Goal: Book appointment/travel/reservation

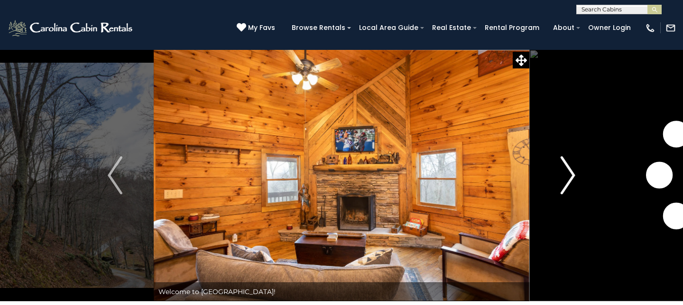
click at [567, 170] on img "Next" at bounding box center [568, 175] width 14 height 38
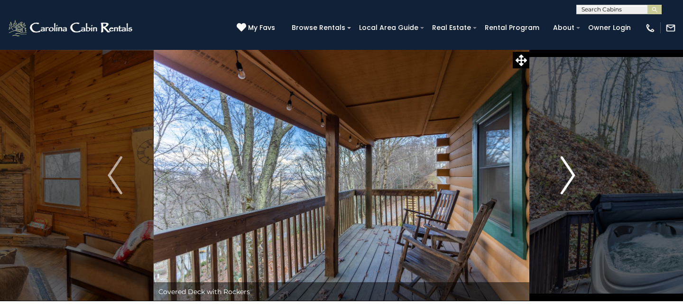
click at [567, 170] on img "Next" at bounding box center [568, 175] width 14 height 38
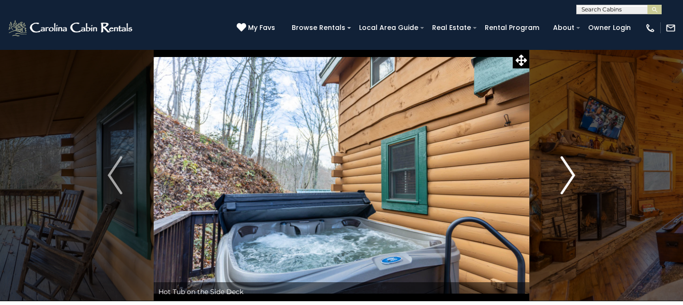
click at [567, 170] on img "Next" at bounding box center [568, 175] width 14 height 38
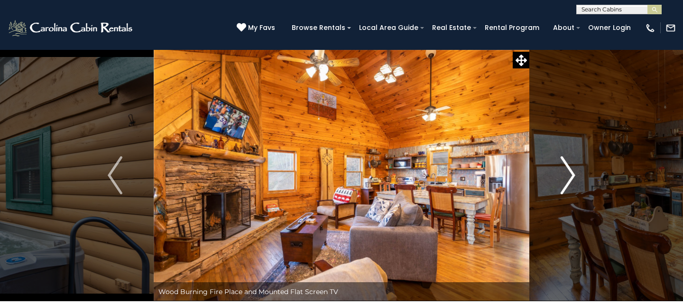
click at [567, 171] on img "Next" at bounding box center [568, 175] width 14 height 38
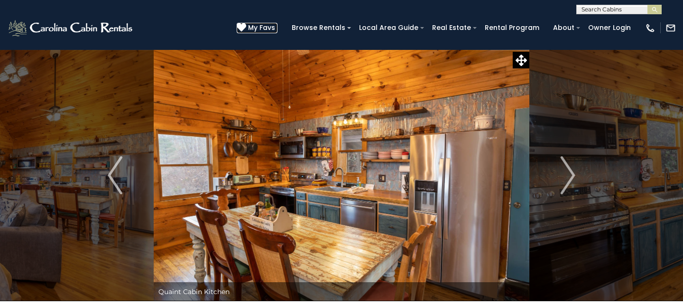
click at [275, 26] on span "My Favs" at bounding box center [261, 28] width 27 height 10
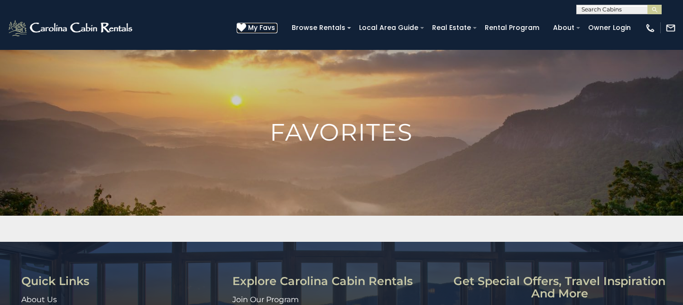
click at [246, 26] on icon at bounding box center [241, 27] width 9 height 9
click at [246, 27] on icon at bounding box center [241, 27] width 9 height 9
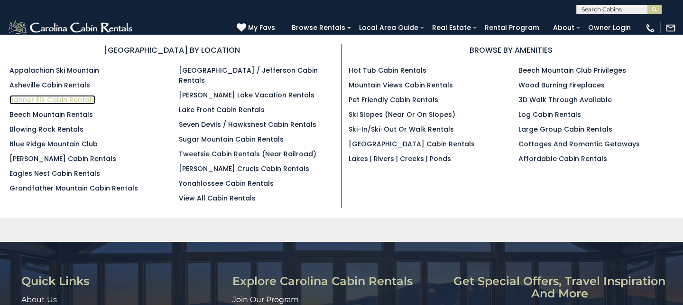
click at [75, 102] on link "Banner Elk Cabin Rentals" at bounding box center [52, 99] width 86 height 9
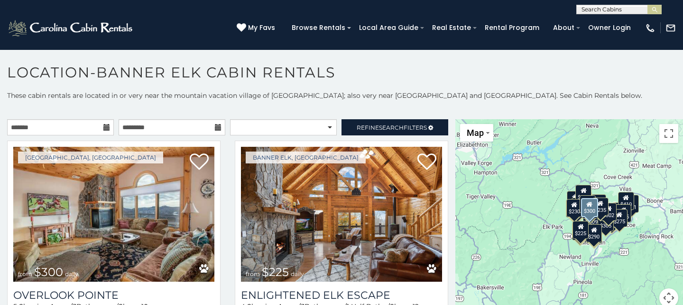
click at [107, 129] on icon at bounding box center [106, 127] width 7 height 7
click at [105, 127] on icon at bounding box center [106, 127] width 7 height 7
click at [85, 128] on input "text" at bounding box center [60, 127] width 107 height 16
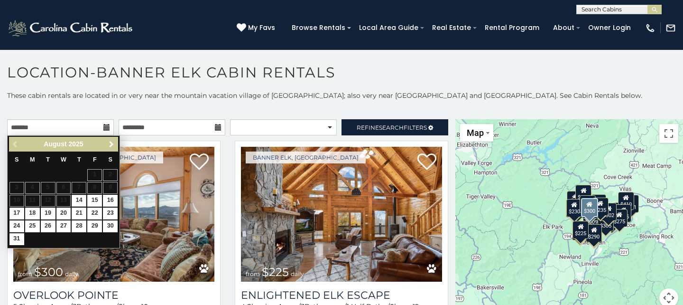
click at [111, 138] on div "Previous Next August 2025" at bounding box center [63, 144] width 109 height 15
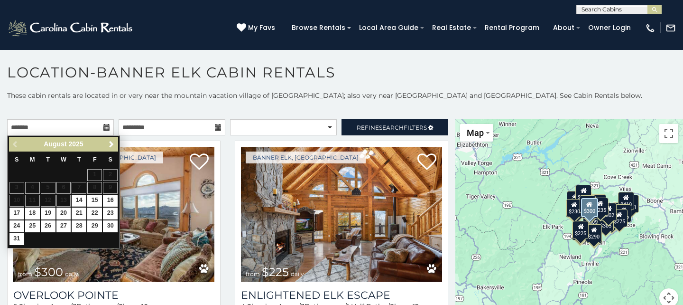
click at [111, 138] on div "Previous Next August 2025" at bounding box center [63, 144] width 109 height 15
click at [107, 127] on icon at bounding box center [106, 127] width 7 height 7
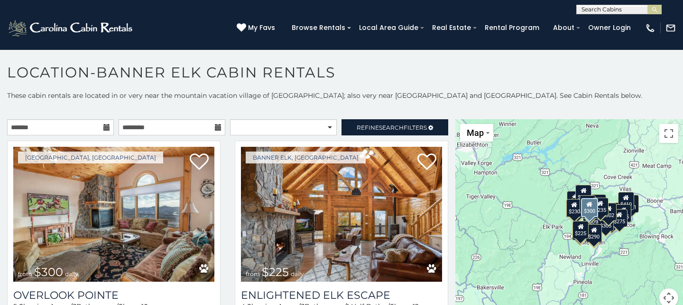
click at [107, 127] on icon at bounding box center [106, 127] width 7 height 7
click at [92, 124] on input "text" at bounding box center [60, 127] width 107 height 16
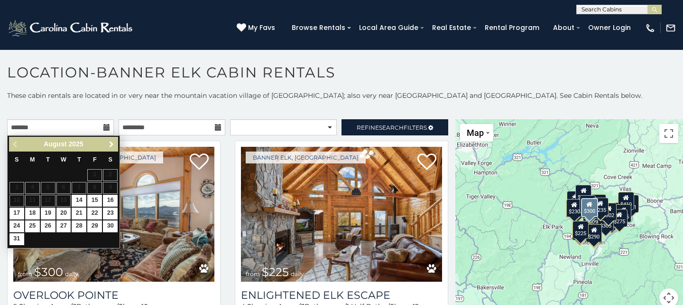
click at [111, 146] on span "Next" at bounding box center [112, 144] width 8 height 8
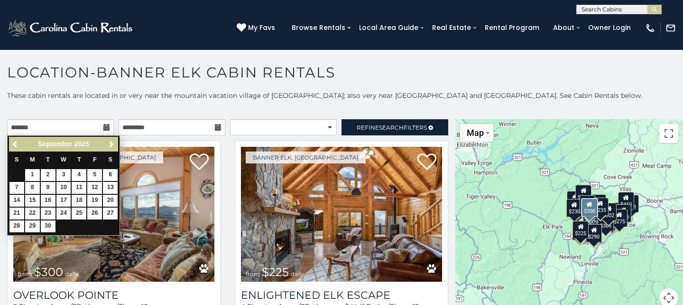
click at [111, 146] on span "Next" at bounding box center [112, 144] width 8 height 8
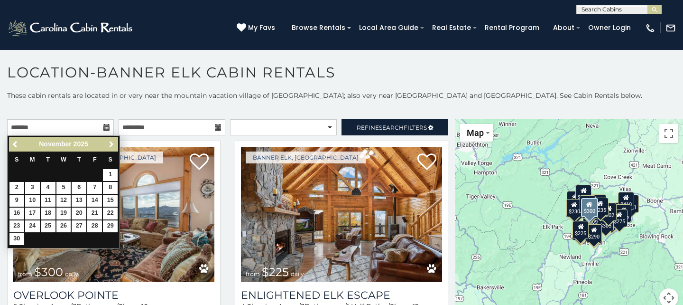
click at [111, 146] on span "Next" at bounding box center [112, 144] width 8 height 8
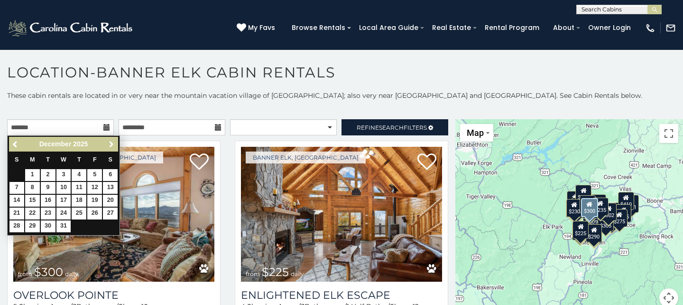
click at [111, 146] on span "Next" at bounding box center [112, 144] width 8 height 8
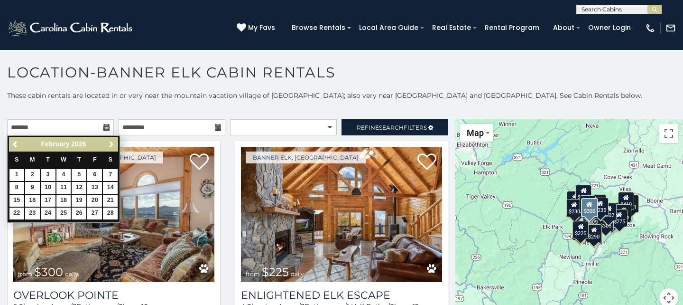
click at [111, 147] on span "Next" at bounding box center [112, 144] width 8 height 8
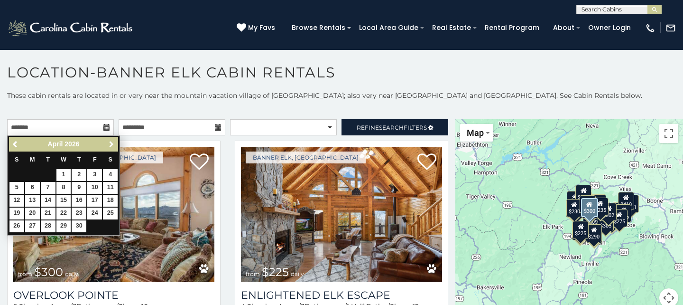
click at [111, 147] on span "Next" at bounding box center [112, 144] width 8 height 8
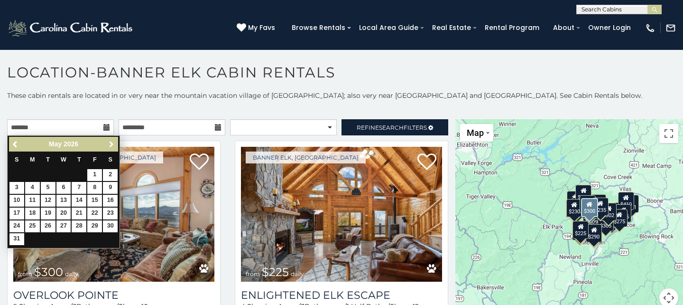
click at [111, 147] on span "Next" at bounding box center [112, 144] width 8 height 8
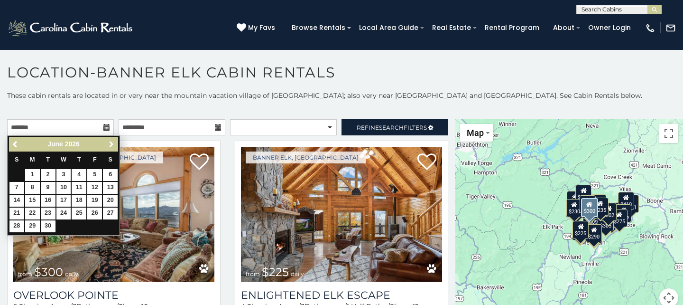
click at [111, 147] on span "Next" at bounding box center [112, 144] width 8 height 8
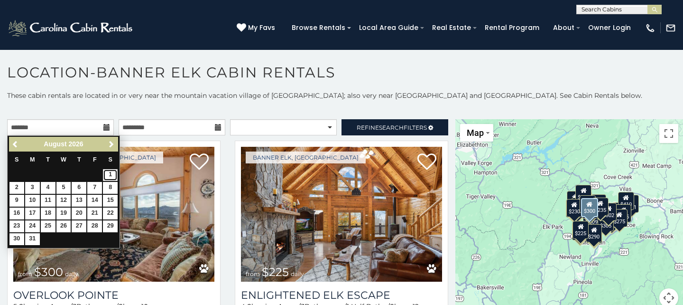
click at [112, 174] on link "1" at bounding box center [110, 175] width 15 height 12
type input "**********"
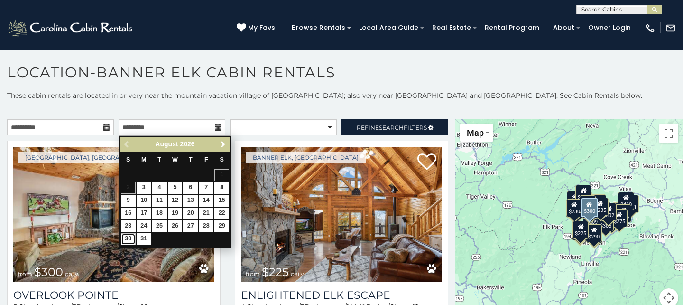
click at [126, 238] on link "30" at bounding box center [128, 239] width 15 height 12
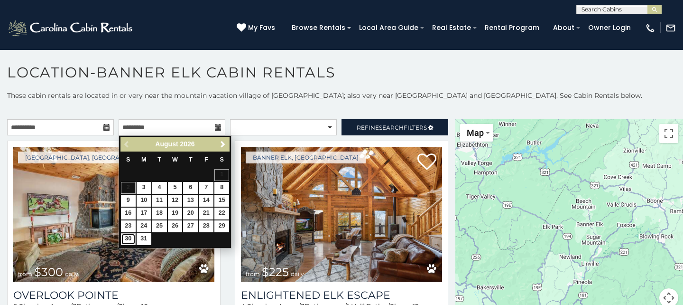
type input "**********"
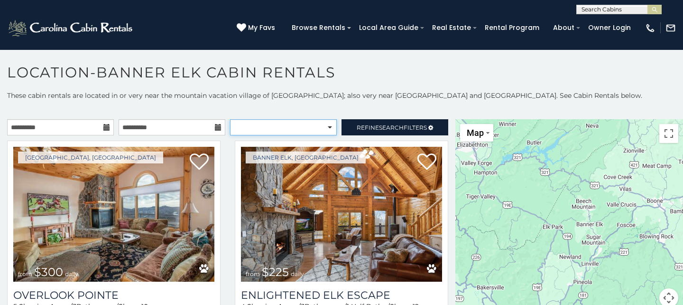
click at [330, 129] on select "**********" at bounding box center [283, 127] width 107 height 16
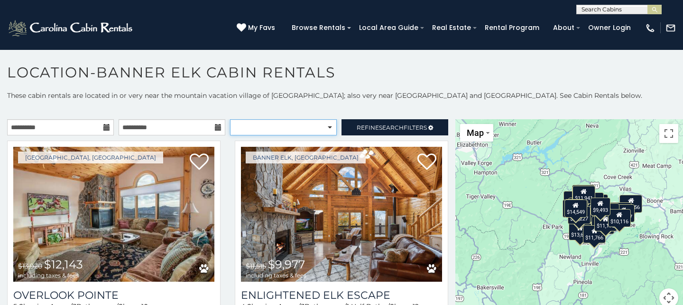
select select "**********"
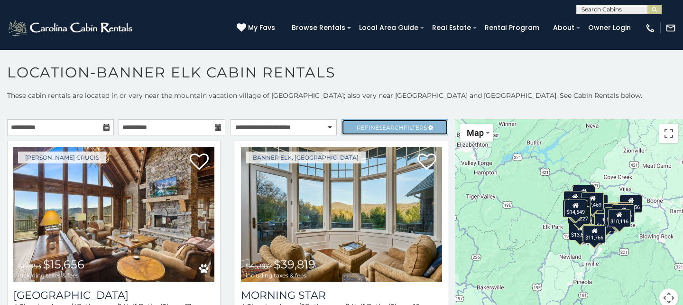
click at [375, 128] on span "Refine Search Filters" at bounding box center [392, 127] width 70 height 7
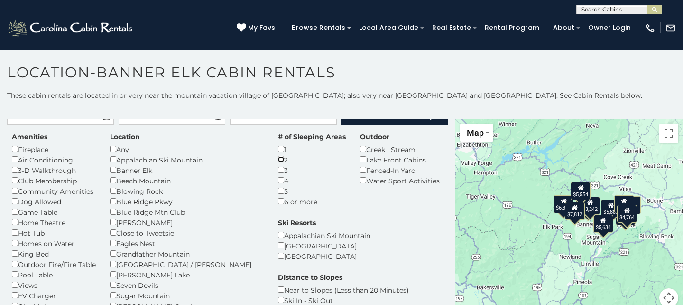
scroll to position [16, 0]
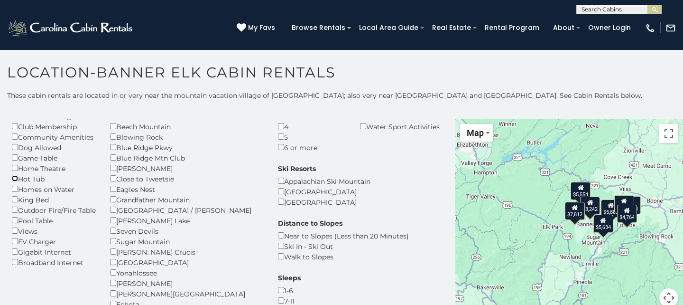
scroll to position [60, 0]
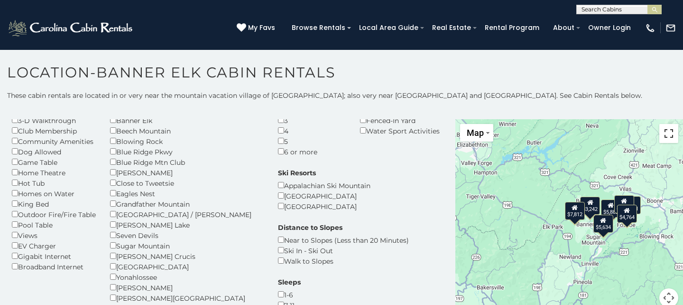
click at [671, 138] on button "Toggle fullscreen view" at bounding box center [669, 133] width 19 height 19
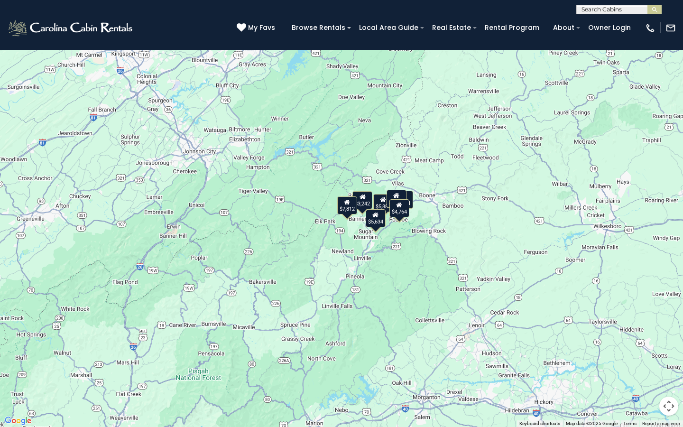
click at [668, 304] on button "Map camera controls" at bounding box center [669, 406] width 19 height 19
click at [647, 304] on button "Zoom in" at bounding box center [645, 358] width 19 height 19
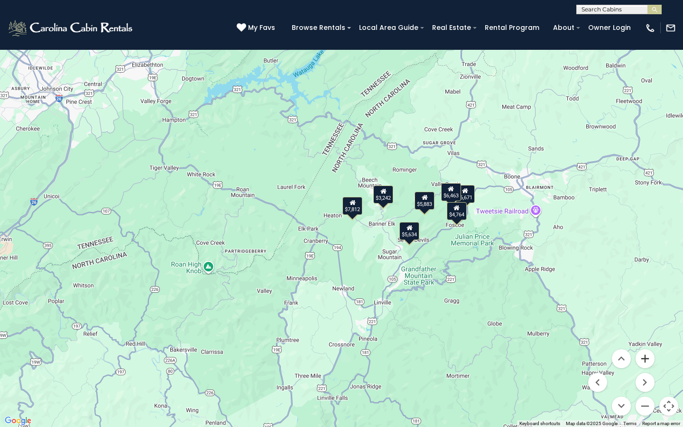
click at [647, 304] on button "Zoom in" at bounding box center [645, 358] width 19 height 19
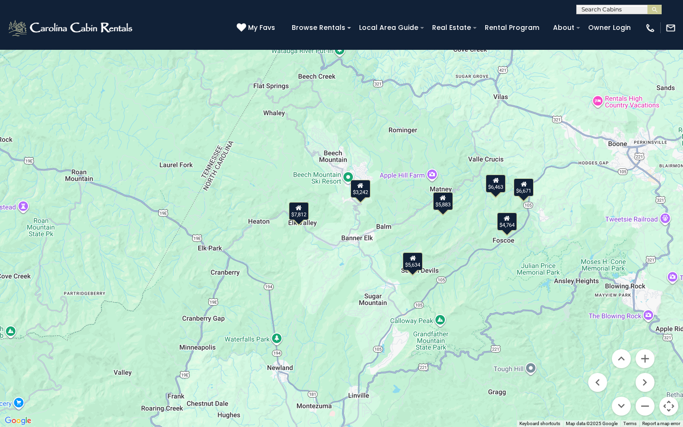
drag, startPoint x: 568, startPoint y: 321, endPoint x: 502, endPoint y: 324, distance: 66.0
click at [501, 304] on div "$6,671 $5,883 $6,463 $4,764 $5,634 $3,242 $7,812" at bounding box center [341, 213] width 683 height 427
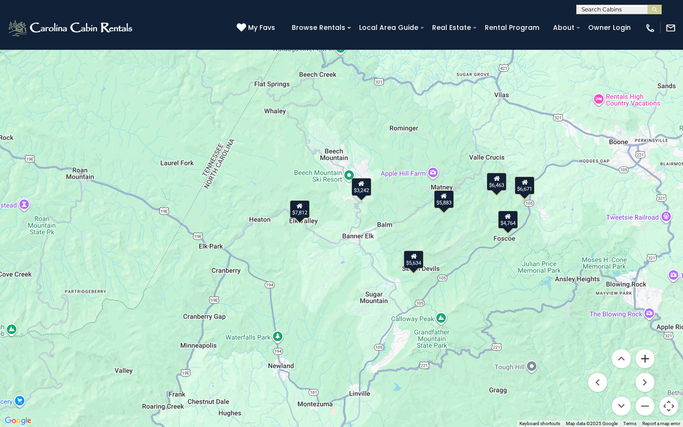
click at [646, 304] on button "Zoom in" at bounding box center [645, 358] width 19 height 19
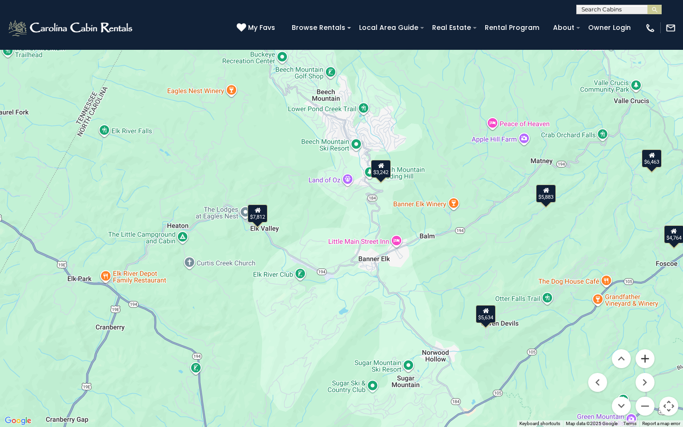
click at [648, 304] on button "Zoom in" at bounding box center [645, 358] width 19 height 19
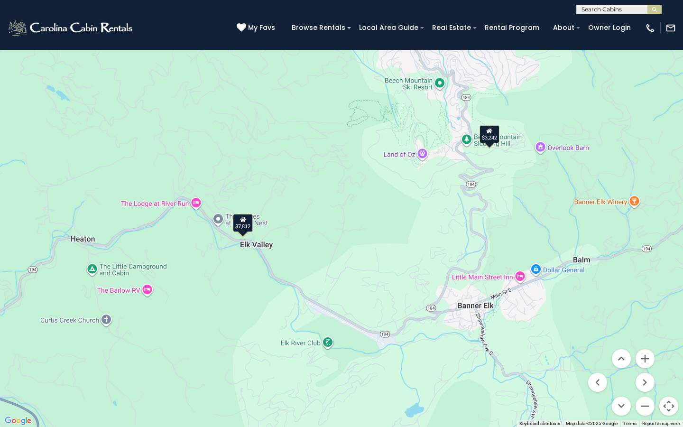
drag, startPoint x: 223, startPoint y: 229, endPoint x: 296, endPoint y: 226, distance: 73.2
click at [296, 228] on div "$6,671 $5,883 $6,463 $4,764 $5,634 $3,242 $7,812" at bounding box center [341, 213] width 683 height 427
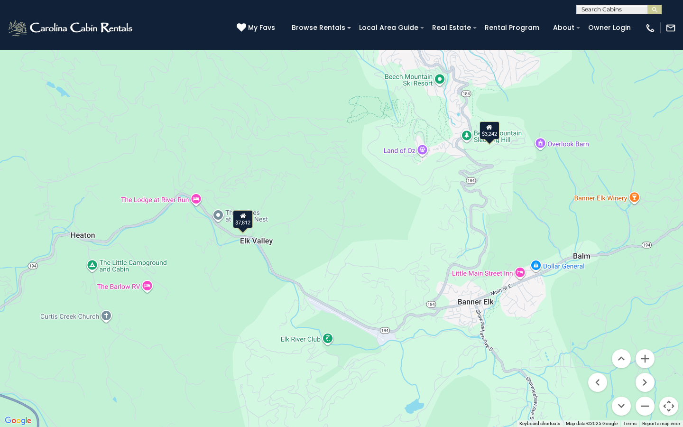
click at [239, 223] on div "$7,812" at bounding box center [243, 219] width 20 height 18
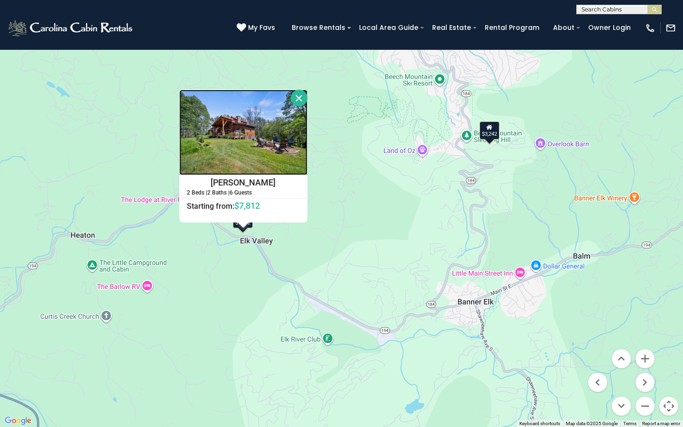
click at [251, 148] on img at bounding box center [243, 132] width 128 height 85
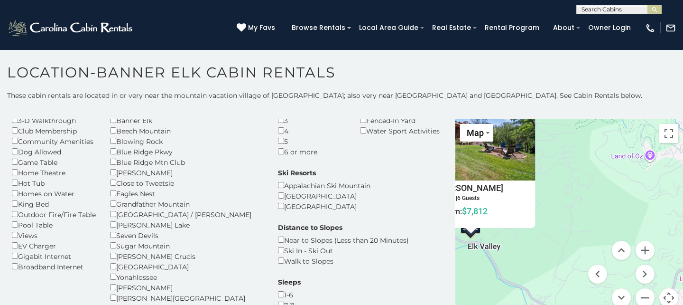
click at [585, 224] on div "$6,671 $5,883 $6,463 $4,764 $5,634 $3,242 $7,812 Buddys Cabin 2 Beds | 2 Baths …" at bounding box center [570, 218] width 228 height 199
click at [670, 299] on button "Map camera controls" at bounding box center [669, 297] width 19 height 19
click at [584, 205] on div "$6,671 $5,883 $6,463 $4,764 $5,634 $3,242 $7,812 Buddys Cabin 2 Beds | 2 Baths …" at bounding box center [570, 218] width 228 height 199
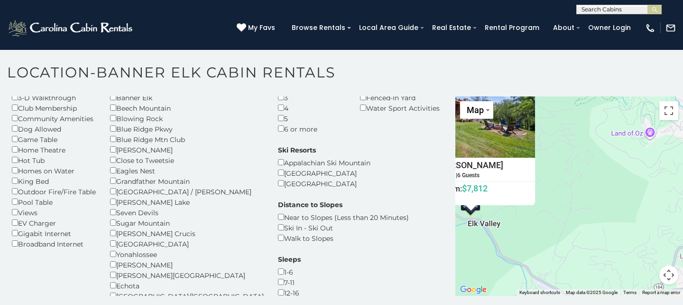
click at [586, 151] on div "$6,671 $5,883 $6,463 $4,764 $5,634 $3,242 $7,812 Buddys Cabin 2 Beds | 2 Baths …" at bounding box center [570, 195] width 228 height 199
click at [480, 107] on span "Map" at bounding box center [475, 110] width 17 height 10
click at [559, 166] on div "$6,671 $5,883 $6,463 $4,764 $5,634 $3,242 $7,812 Buddys Cabin 2 Beds | 2 Baths …" at bounding box center [570, 195] width 228 height 199
click at [429, 261] on div "Amenities Fireplace Air Conditioning 3-D Walkthrough Club Membership Community …" at bounding box center [228, 189] width 446 height 260
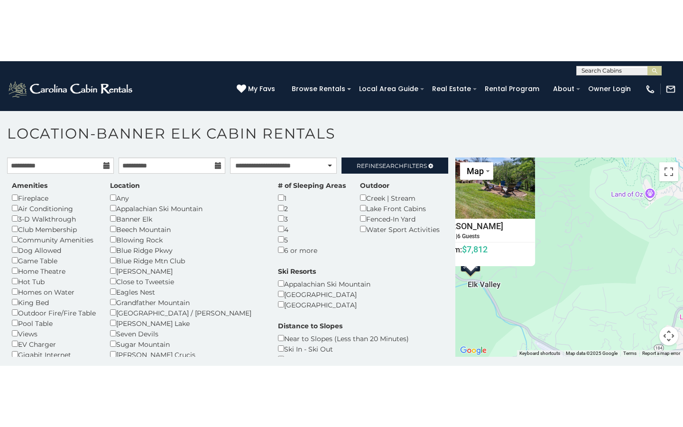
scroll to position [0, 0]
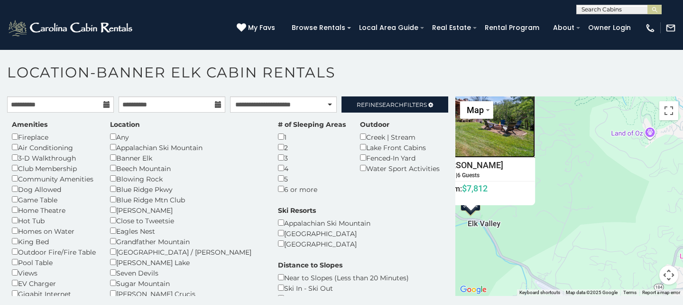
click at [501, 120] on img at bounding box center [471, 114] width 128 height 85
click at [540, 105] on div "$6,671 $5,883 $6,463 $4,764 $5,634 $3,242 $7,812 Buddys Cabin 2 Beds | 2 Baths …" at bounding box center [570, 195] width 228 height 199
click at [544, 215] on div "$6,671 $5,883 $6,463 $4,764 $5,634 $3,242 $7,812 Buddys Cabin 2 Beds | 2 Baths …" at bounding box center [570, 195] width 228 height 199
click at [675, 107] on button "Toggle fullscreen view" at bounding box center [669, 110] width 19 height 19
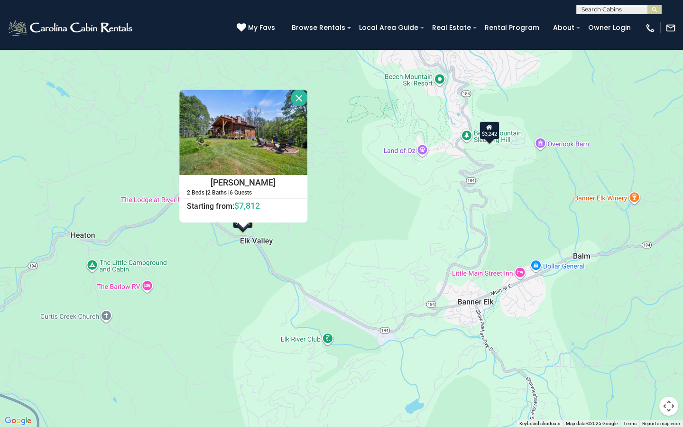
click at [675, 177] on div "$6,671 $5,883 $6,463 $4,764 $5,634 $3,242 $7,812 Buddys Cabin 2 Beds | 2 Baths …" at bounding box center [341, 213] width 683 height 427
click at [302, 93] on button "Close" at bounding box center [299, 98] width 17 height 17
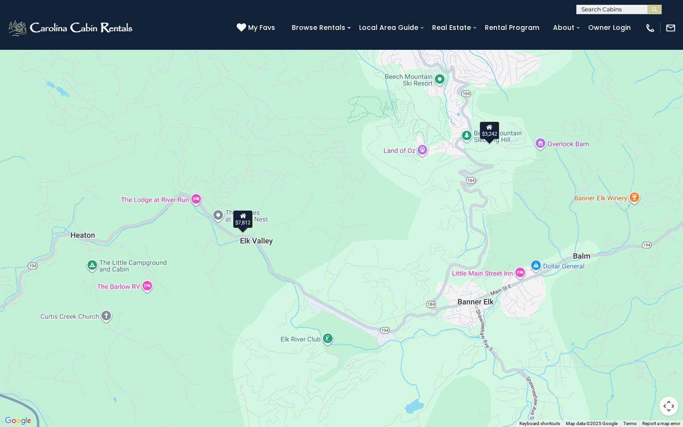
click at [499, 131] on div "$3,242" at bounding box center [490, 130] width 20 height 18
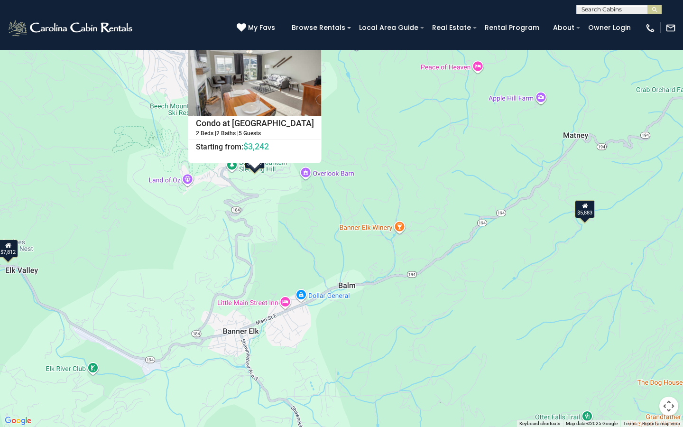
drag, startPoint x: 608, startPoint y: 251, endPoint x: 372, endPoint y: 248, distance: 235.9
click at [372, 251] on div "$6,671 $5,883 $6,463 $4,764 $5,634 $3,242 $7,812 Condo at Pinnacle Inn Resort 2…" at bounding box center [341, 213] width 683 height 427
click at [585, 213] on div "$5,883" at bounding box center [585, 208] width 20 height 18
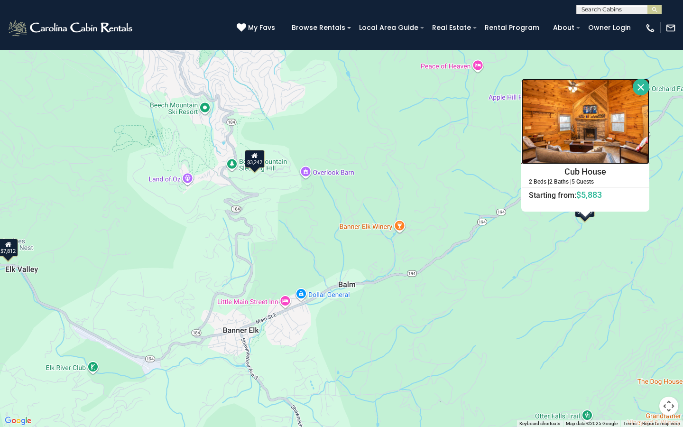
click at [572, 146] on img at bounding box center [585, 121] width 128 height 85
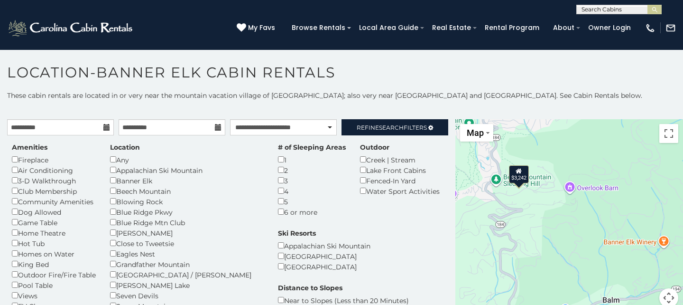
drag, startPoint x: 523, startPoint y: 155, endPoint x: 561, endPoint y: 161, distance: 38.5
click at [562, 161] on div "$6,671 $5,883 $6,463 $4,764 $5,634 $3,242 $7,812 Cub House 2 Beds | 2 Baths | 5…" at bounding box center [570, 218] width 228 height 199
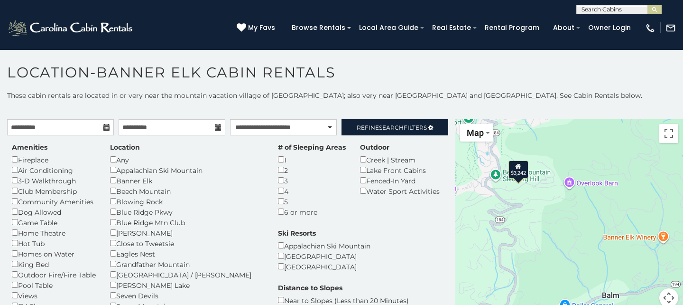
click at [525, 167] on div "$3,242" at bounding box center [519, 169] width 20 height 18
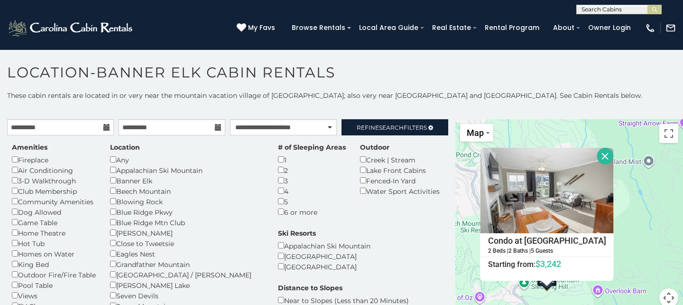
click at [602, 158] on button "Close" at bounding box center [605, 156] width 17 height 17
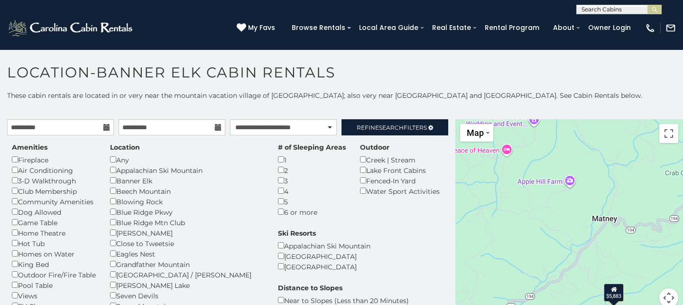
drag, startPoint x: 638, startPoint y: 231, endPoint x: 372, endPoint y: 197, distance: 268.4
click at [372, 119] on main "**********" at bounding box center [341, 119] width 683 height 0
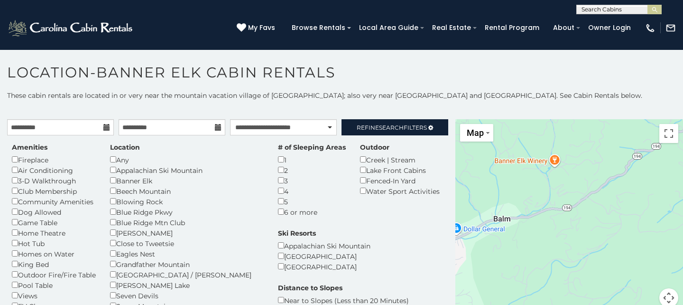
drag, startPoint x: 506, startPoint y: 235, endPoint x: 633, endPoint y: 82, distance: 198.2
click at [633, 82] on div "**********" at bounding box center [341, 187] width 683 height 246
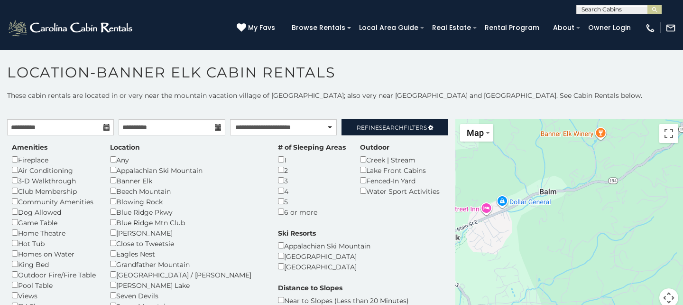
drag, startPoint x: 475, startPoint y: 205, endPoint x: 522, endPoint y: 175, distance: 56.7
click at [523, 175] on div "$6,671 $5,883 $6,463 $4,764 $5,634 $3,242 $7,812" at bounding box center [570, 218] width 228 height 199
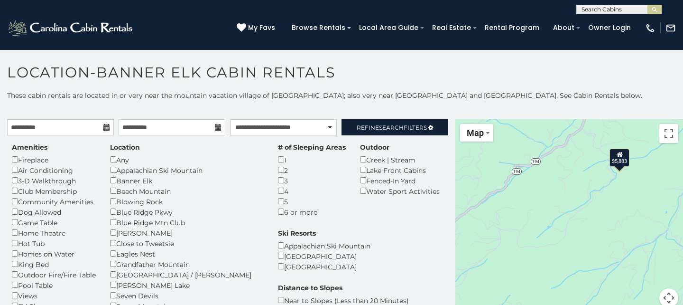
drag, startPoint x: 632, startPoint y: 205, endPoint x: 462, endPoint y: 248, distance: 175.0
click at [462, 250] on div "$6,671 $5,883 $6,463 $4,764 $5,634 $3,242 $7,812" at bounding box center [570, 218] width 228 height 199
drag, startPoint x: 549, startPoint y: 195, endPoint x: 493, endPoint y: 230, distance: 66.1
click at [493, 230] on div "$6,671 $5,883 $6,463 $4,764 $5,634 $3,242 $7,812" at bounding box center [570, 218] width 228 height 199
drag, startPoint x: 493, startPoint y: 230, endPoint x: 503, endPoint y: 234, distance: 11.3
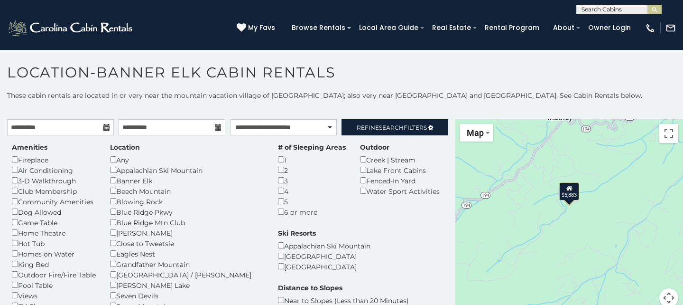
click at [503, 234] on div "$6,671 $5,883 $6,463 $4,764 $5,634 $3,242 $7,812" at bounding box center [570, 218] width 228 height 199
click at [672, 134] on button "Toggle fullscreen view" at bounding box center [669, 133] width 19 height 19
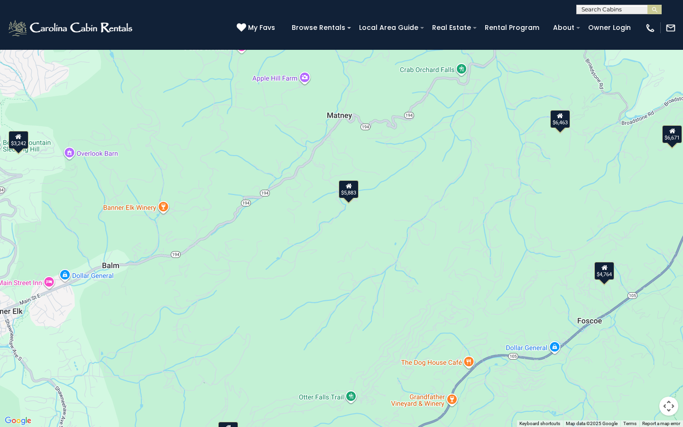
click at [666, 304] on button "Map camera controls" at bounding box center [669, 406] width 19 height 19
click at [647, 304] on button "Zoom in" at bounding box center [645, 358] width 19 height 19
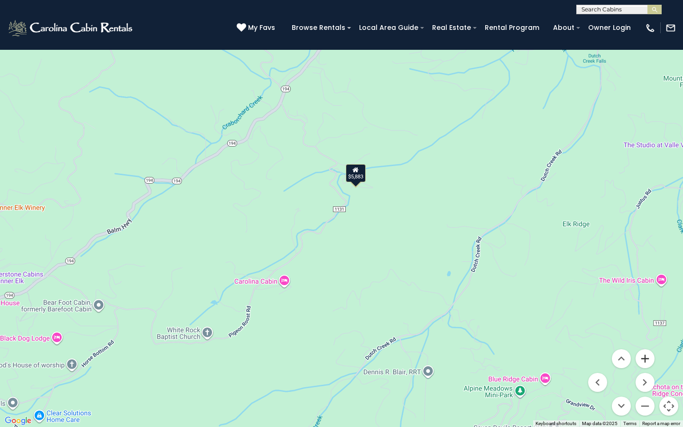
click at [647, 304] on button "Zoom in" at bounding box center [645, 358] width 19 height 19
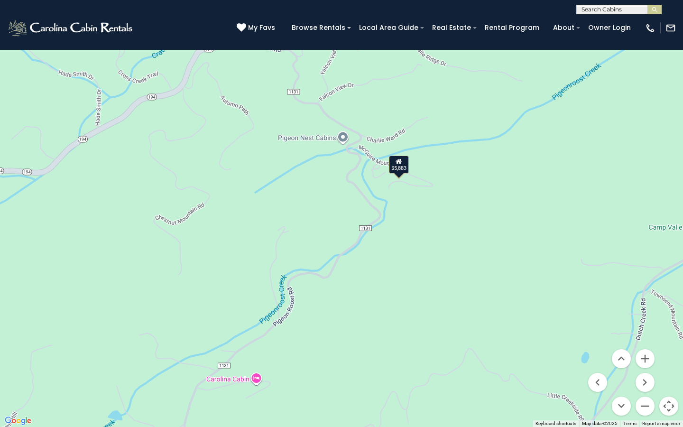
drag, startPoint x: 470, startPoint y: 219, endPoint x: 499, endPoint y: 242, distance: 37.1
click at [499, 242] on div "$6,671 $5,883 $6,463 $4,764 $5,634 $3,242 $7,812" at bounding box center [341, 213] width 683 height 427
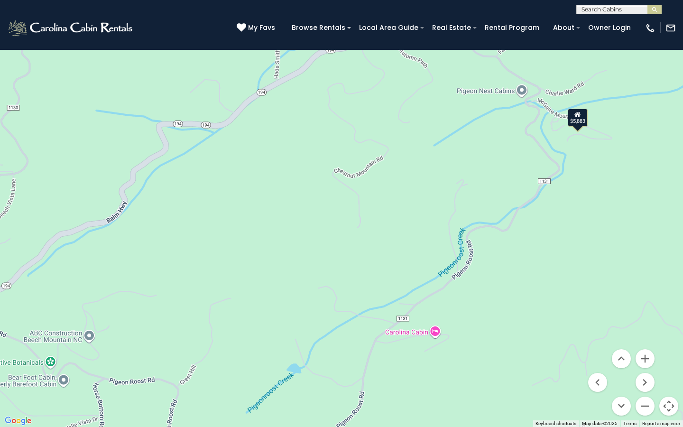
drag, startPoint x: 252, startPoint y: 101, endPoint x: 433, endPoint y: 52, distance: 186.7
click at [433, 53] on div "$6,671 $5,883 $6,463 $4,764 $5,634 $3,242 $7,812" at bounding box center [341, 213] width 683 height 427
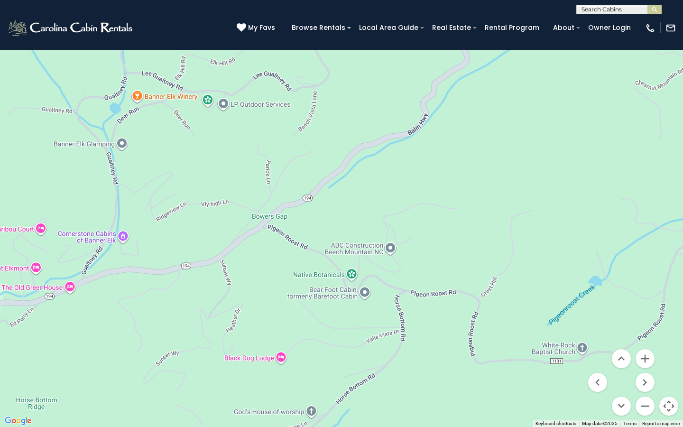
drag, startPoint x: 168, startPoint y: 189, endPoint x: 471, endPoint y: 98, distance: 316.0
click at [471, 100] on div "$6,671 $5,883 $6,463 $4,764 $5,634 $3,242 $7,812" at bounding box center [341, 213] width 683 height 427
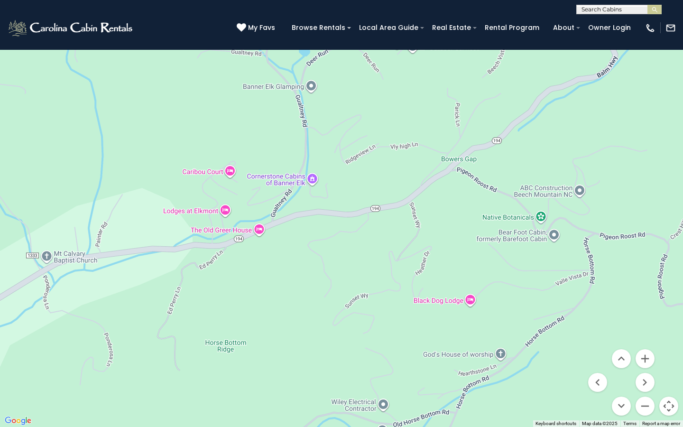
drag, startPoint x: 259, startPoint y: 175, endPoint x: 450, endPoint y: 115, distance: 200.5
click at [450, 117] on div "$6,671 $5,883 $6,463 $4,764 $5,634 $3,242 $7,812" at bounding box center [341, 213] width 683 height 427
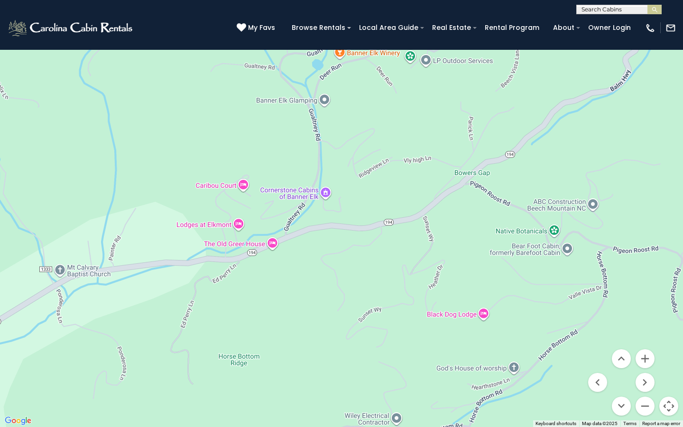
drag, startPoint x: 245, startPoint y: 161, endPoint x: 260, endPoint y: 180, distance: 23.6
click at [260, 182] on div "$6,671 $5,883 $6,463 $4,764 $5,634 $3,242 $7,812" at bounding box center [341, 213] width 683 height 427
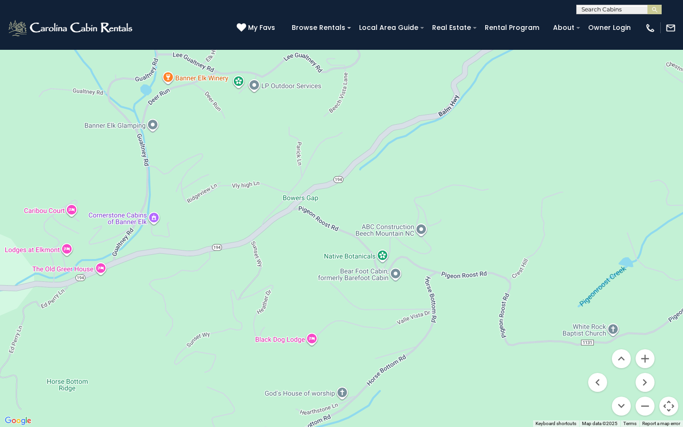
drag, startPoint x: 380, startPoint y: 196, endPoint x: 211, endPoint y: 222, distance: 170.4
click at [211, 222] on div "$6,671 $5,883 $6,463 $4,764 $5,634 $3,242 $7,812" at bounding box center [341, 213] width 683 height 427
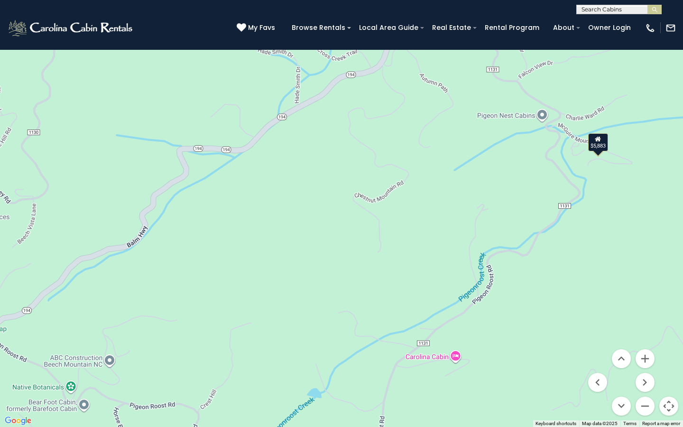
drag, startPoint x: 536, startPoint y: 156, endPoint x: 217, endPoint y: 291, distance: 345.7
click at [217, 291] on div "$6,671 $5,883 $6,463 $4,764 $5,634 $3,242 $7,812" at bounding box center [341, 213] width 683 height 427
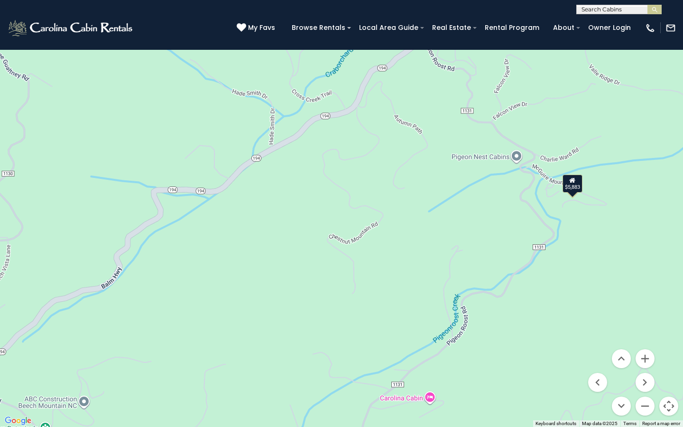
drag, startPoint x: 474, startPoint y: 120, endPoint x: 454, endPoint y: 161, distance: 46.1
click at [454, 161] on div "$6,671 $5,883 $6,463 $4,764 $5,634 $3,242 $7,812" at bounding box center [341, 213] width 683 height 427
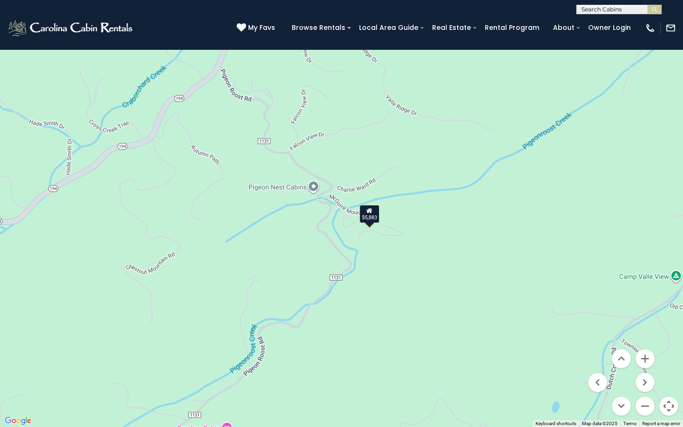
drag, startPoint x: 590, startPoint y: 149, endPoint x: 385, endPoint y: 178, distance: 207.1
click at [385, 178] on div "$6,671 $5,883 $6,463 $4,764 $5,634 $3,242 $7,812" at bounding box center [341, 213] width 683 height 427
click at [647, 304] on button "Zoom in" at bounding box center [645, 358] width 19 height 19
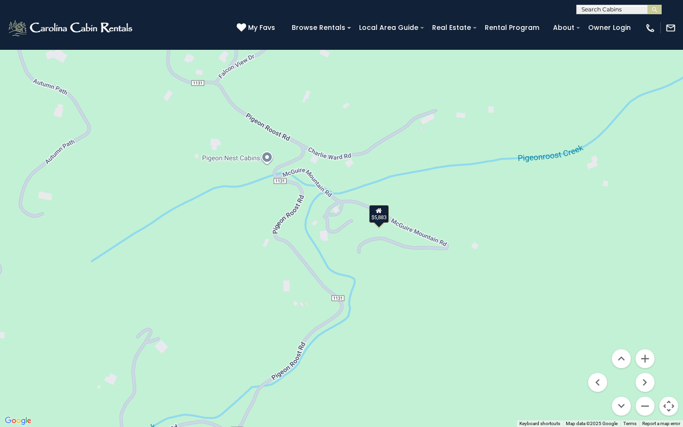
drag, startPoint x: 486, startPoint y: 199, endPoint x: 466, endPoint y: 186, distance: 23.7
click at [466, 186] on div "$6,671 $5,883 $6,463 $4,764 $5,634 $3,242 $7,812" at bounding box center [341, 213] width 683 height 427
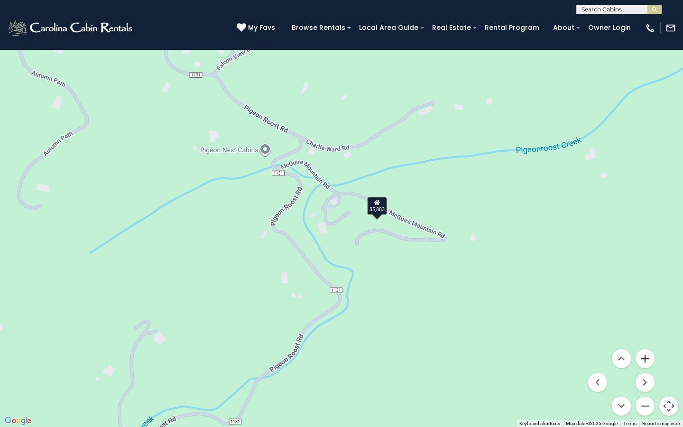
click at [645, 304] on button "Zoom in" at bounding box center [645, 358] width 19 height 19
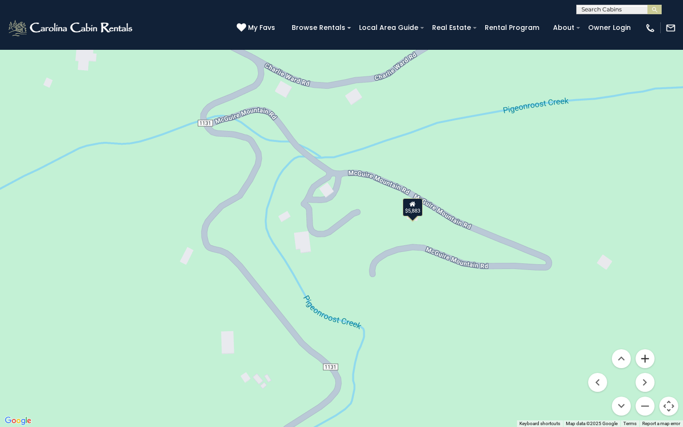
click at [645, 304] on button "Zoom in" at bounding box center [645, 358] width 19 height 19
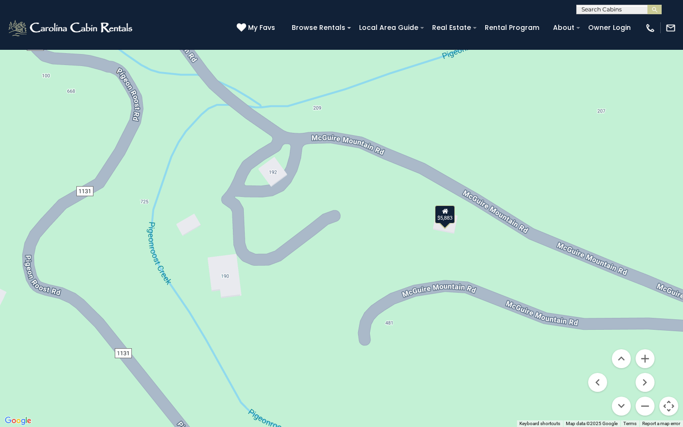
drag, startPoint x: 564, startPoint y: 276, endPoint x: 520, endPoint y: 274, distance: 44.2
click at [520, 274] on div "$6,671 $5,883 $6,463 $4,764 $5,634 $3,242 $7,812" at bounding box center [341, 213] width 683 height 427
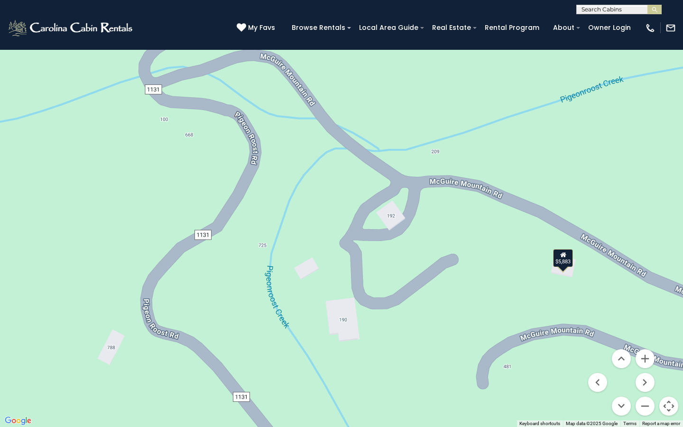
drag, startPoint x: 349, startPoint y: 169, endPoint x: 468, endPoint y: 225, distance: 132.2
click at [469, 226] on div "$6,671 $5,883 $6,463 $4,764 $5,634 $3,242 $7,812" at bounding box center [341, 213] width 683 height 427
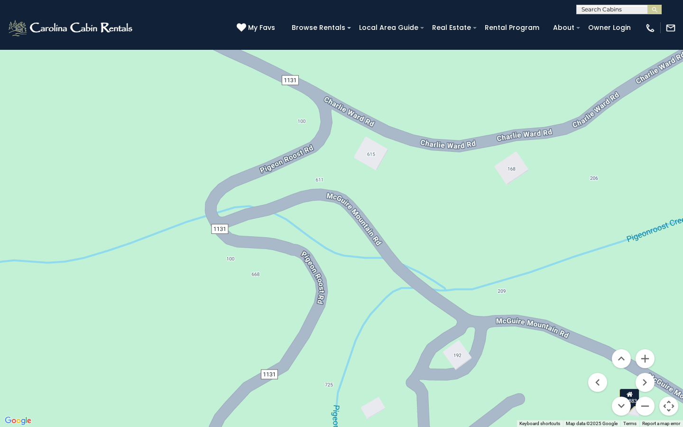
drag, startPoint x: 373, startPoint y: 111, endPoint x: 434, endPoint y: 249, distance: 150.4
click at [437, 251] on div "$6,671 $5,883 $6,463 $4,764 $5,634 $3,242 $7,812" at bounding box center [341, 213] width 683 height 427
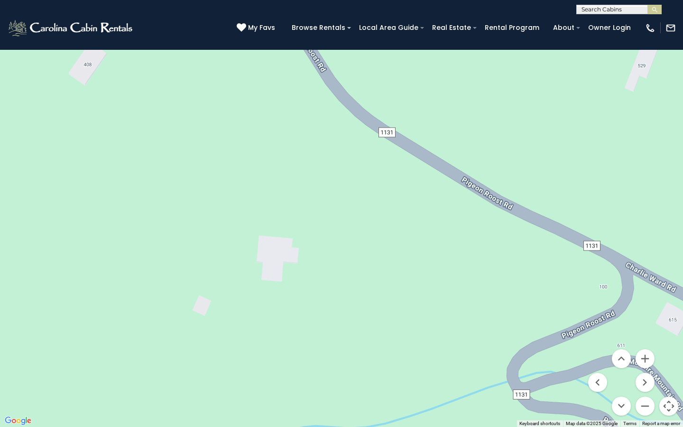
drag, startPoint x: 258, startPoint y: 106, endPoint x: 564, endPoint y: 277, distance: 350.7
click at [564, 277] on div "$6,671 $5,883 $6,463 $4,764 $5,634 $3,242 $7,812" at bounding box center [341, 213] width 683 height 427
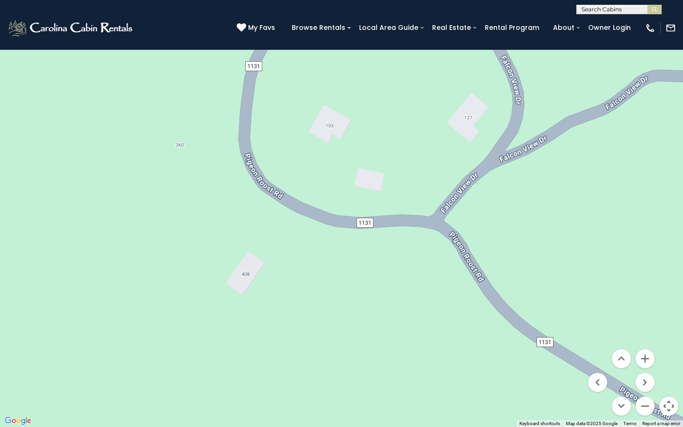
drag, startPoint x: 344, startPoint y: 24, endPoint x: 501, endPoint y: 230, distance: 258.9
click at [502, 230] on div "$6,671 $5,883 $6,463 $4,764 $5,634 $3,242 $7,812" at bounding box center [341, 213] width 683 height 427
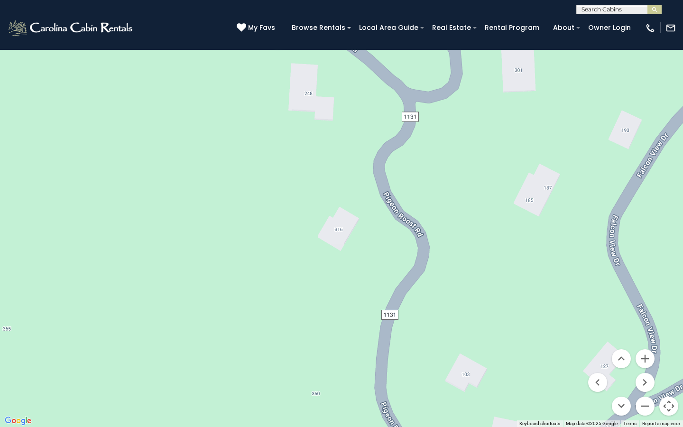
drag, startPoint x: 356, startPoint y: 86, endPoint x: 495, endPoint y: 342, distance: 291.1
click at [495, 304] on div "$6,671 $5,883 $6,463 $4,764 $5,634 $3,242 $7,812" at bounding box center [341, 213] width 683 height 427
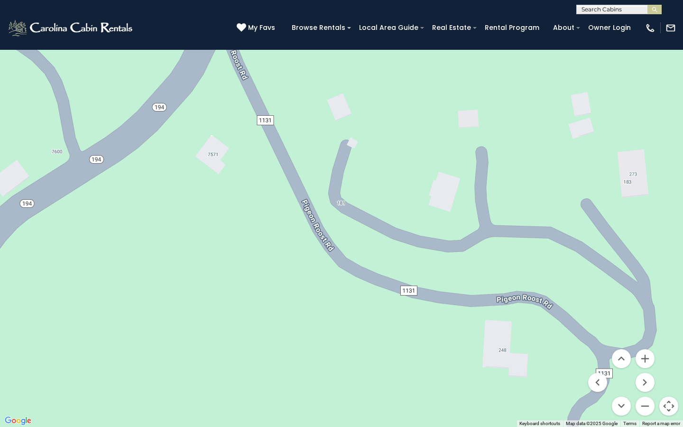
drag, startPoint x: 326, startPoint y: 113, endPoint x: 521, endPoint y: 368, distance: 321.2
click at [522, 304] on div "$6,671 $5,883 $6,463 $4,764 $5,634 $3,242 $7,812" at bounding box center [341, 213] width 683 height 427
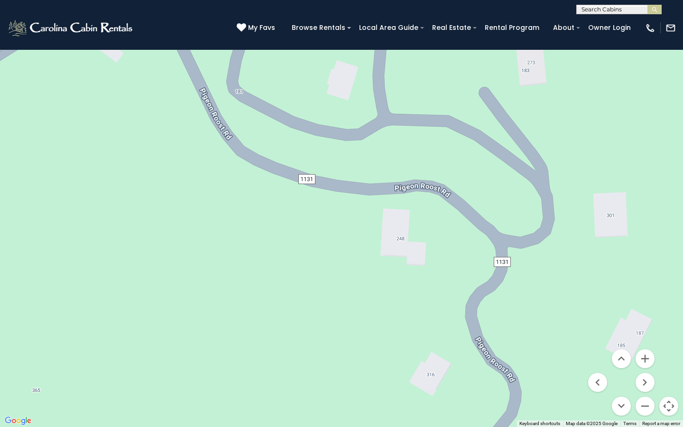
drag, startPoint x: 478, startPoint y: 246, endPoint x: 369, endPoint y: 130, distance: 159.4
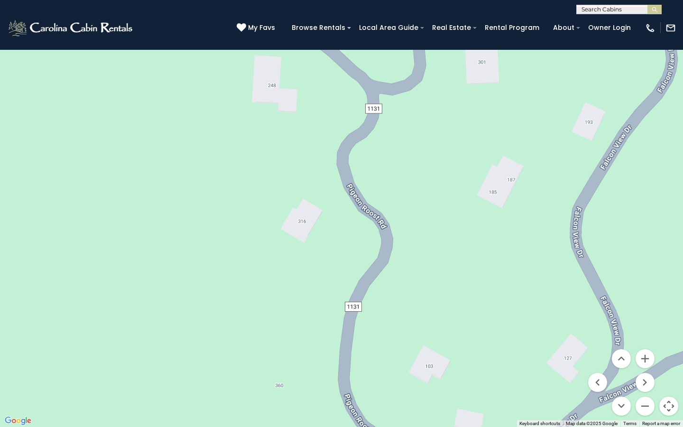
drag, startPoint x: 566, startPoint y: 264, endPoint x: 449, endPoint y: 120, distance: 184.9
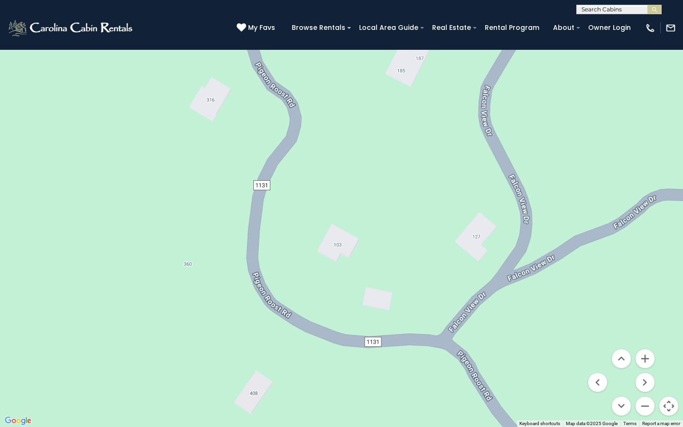
drag, startPoint x: 500, startPoint y: 204, endPoint x: 409, endPoint y: 84, distance: 149.7
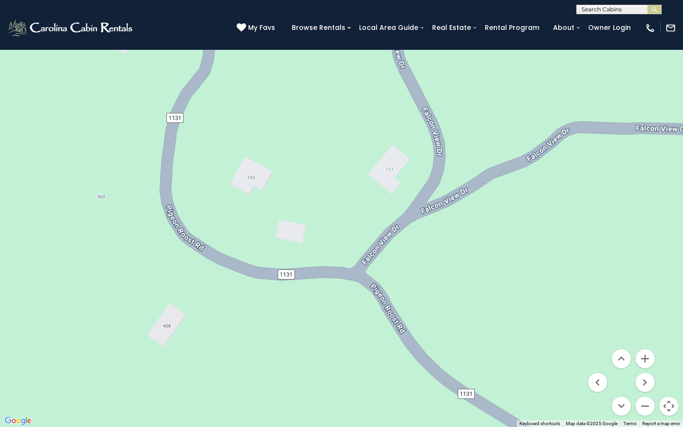
drag, startPoint x: 409, startPoint y: 84, endPoint x: 310, endPoint y: 3, distance: 128.4
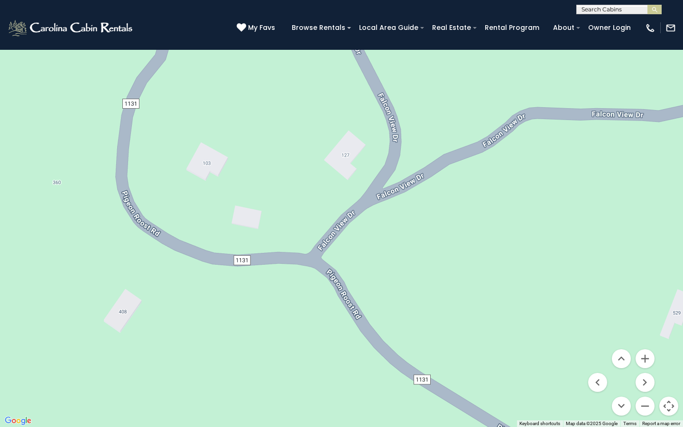
drag, startPoint x: 310, startPoint y: 3, endPoint x: 276, endPoint y: 0, distance: 34.3
click at [642, 304] on button "Zoom out" at bounding box center [645, 406] width 19 height 19
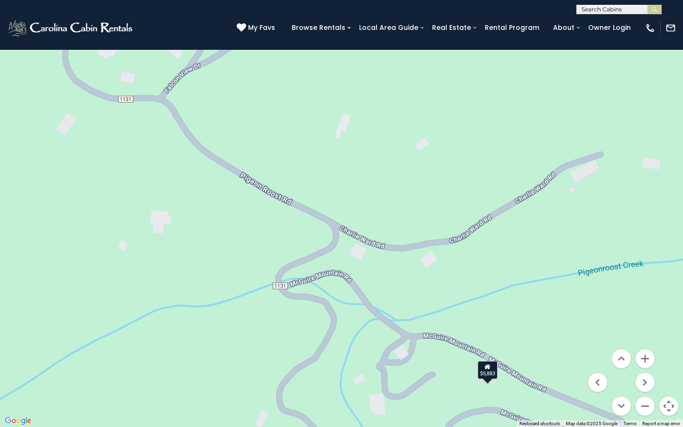
drag, startPoint x: 571, startPoint y: 252, endPoint x: 403, endPoint y: 110, distance: 220.2
click at [403, 112] on div "$6,671 $5,883 $6,463 $4,764 $5,634 $3,242 $7,812" at bounding box center [341, 213] width 683 height 427
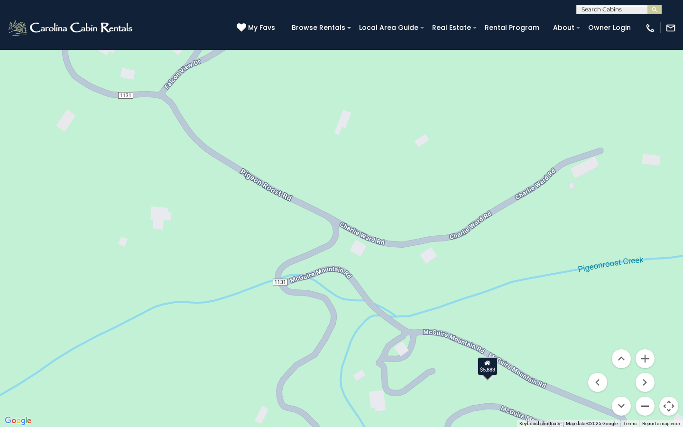
click at [648, 304] on button "Zoom out" at bounding box center [645, 406] width 19 height 19
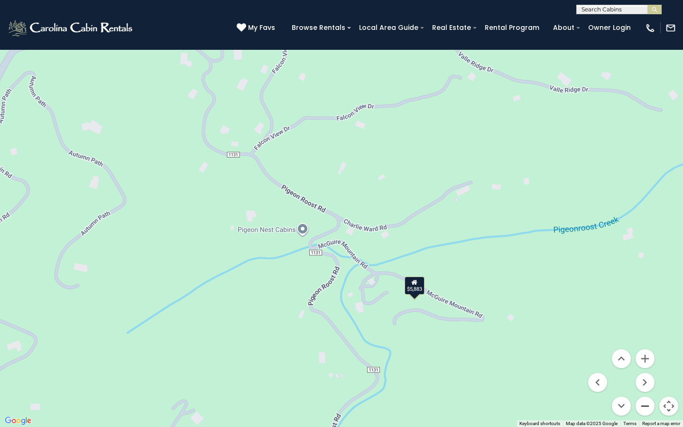
click at [646, 304] on button "Zoom out" at bounding box center [645, 406] width 19 height 19
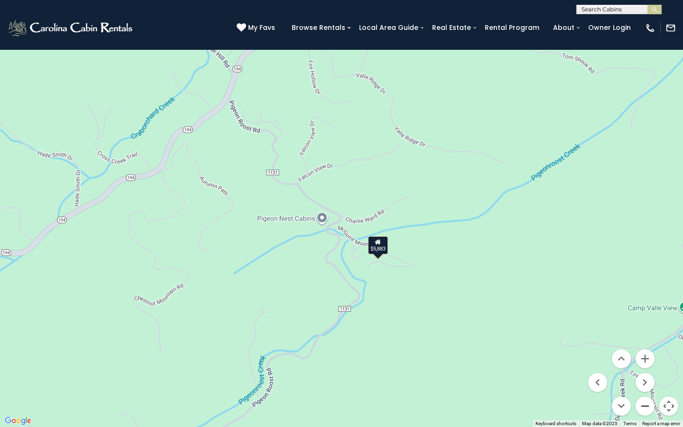
click at [646, 304] on button "Zoom out" at bounding box center [645, 406] width 19 height 19
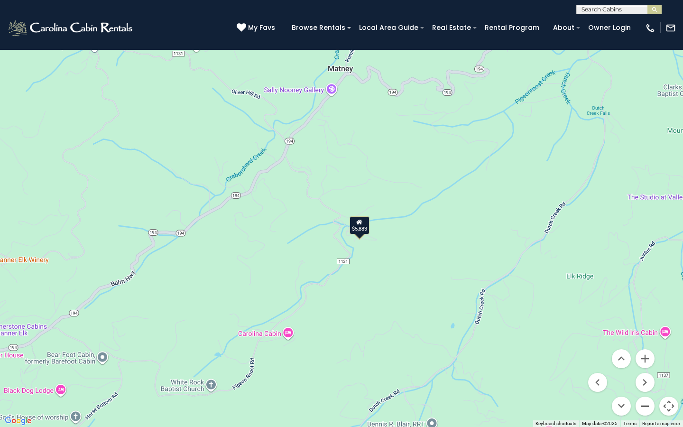
click at [646, 304] on button "Zoom out" at bounding box center [645, 406] width 19 height 19
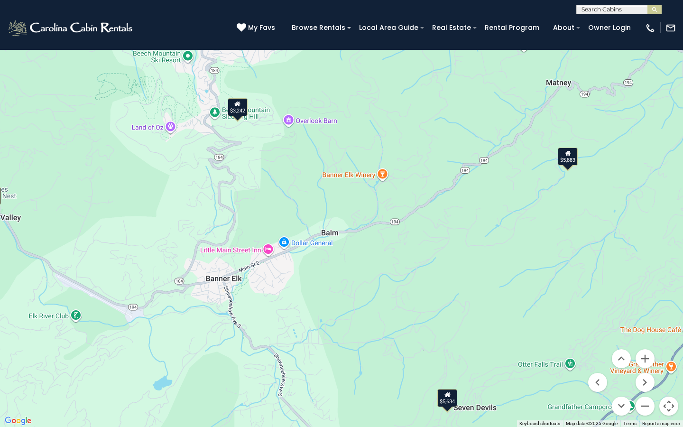
drag, startPoint x: 355, startPoint y: 326, endPoint x: 574, endPoint y: 266, distance: 226.3
click at [574, 267] on div "$6,671 $5,883 $6,463 $4,764 $5,634 $3,242 $7,812" at bounding box center [341, 213] width 683 height 427
click at [647, 304] on button "Zoom out" at bounding box center [645, 406] width 19 height 19
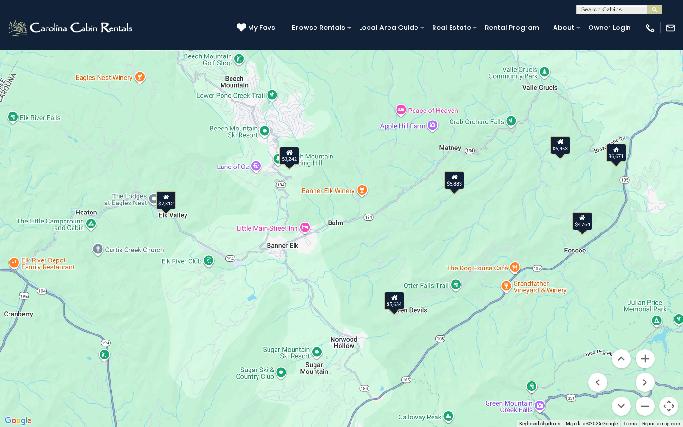
click at [152, 200] on div "$6,671 $5,883 $6,463 $4,764 $5,634 $3,242 $7,812" at bounding box center [341, 213] width 683 height 427
click at [152, 196] on div "$6,671 $5,883 $6,463 $4,764 $5,634 $3,242 $7,812" at bounding box center [341, 213] width 683 height 427
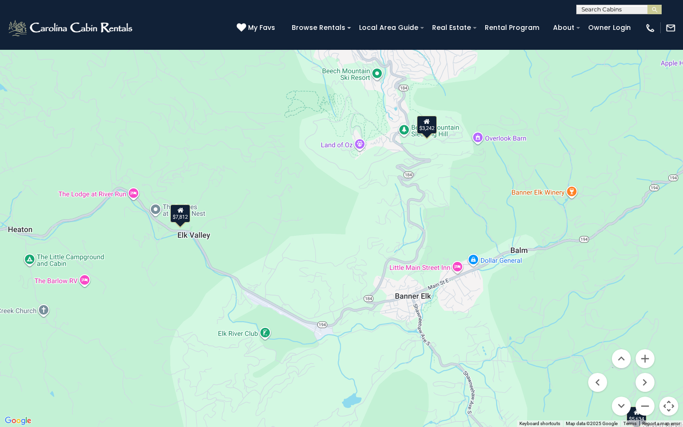
click at [114, 192] on div "$6,671 $5,883 $6,463 $4,764 $5,634 $3,242 $7,812" at bounding box center [341, 213] width 683 height 427
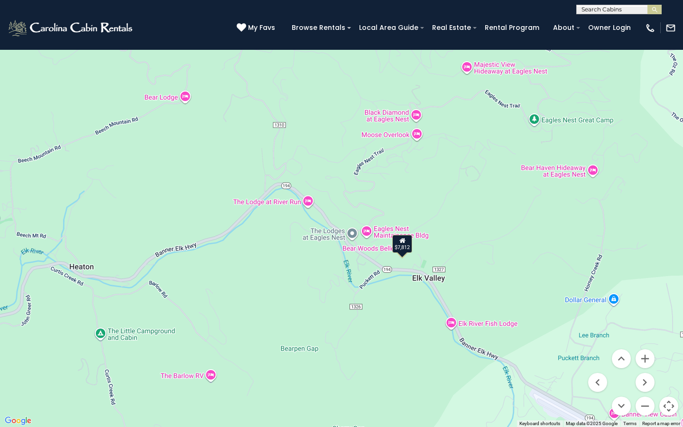
drag, startPoint x: 57, startPoint y: 265, endPoint x: 216, endPoint y: 264, distance: 159.0
click at [216, 264] on div "$6,671 $5,883 $6,463 $4,764 $5,634 $3,242 $7,812" at bounding box center [341, 213] width 683 height 427
click at [307, 200] on div "$6,671 $5,883 $6,463 $4,764 $5,634 $3,242 $7,812" at bounding box center [341, 213] width 683 height 427
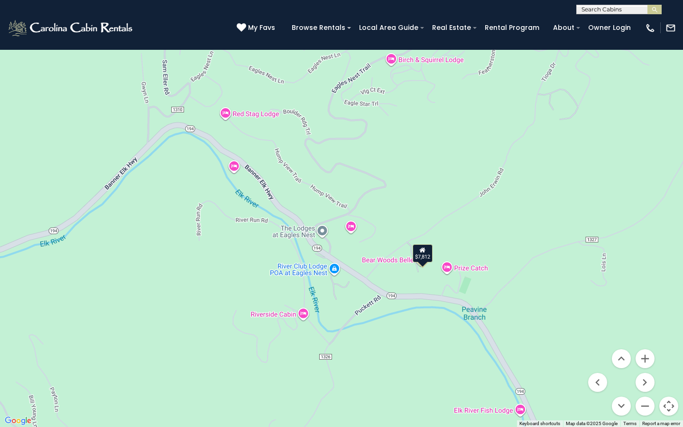
drag, startPoint x: 464, startPoint y: 252, endPoint x: 385, endPoint y: 209, distance: 89.6
click at [385, 209] on div "$6,671 $5,883 $6,463 $4,764 $5,634 $3,242 $7,812" at bounding box center [341, 213] width 683 height 427
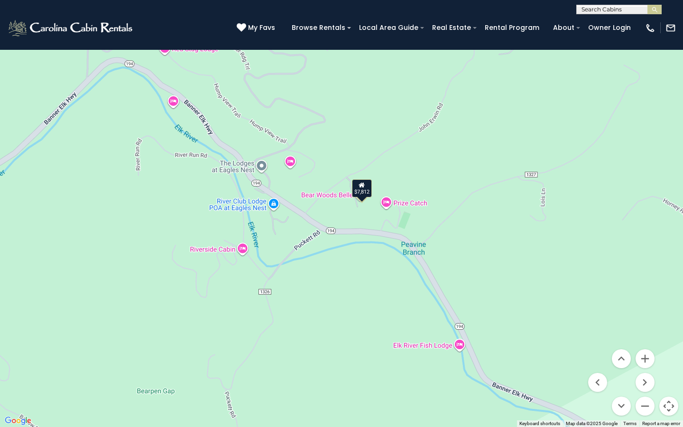
drag, startPoint x: 460, startPoint y: 244, endPoint x: 398, endPoint y: 181, distance: 88.6
click at [398, 181] on div "$6,671 $5,883 $6,463 $4,764 $5,634 $3,242 $7,812" at bounding box center [341, 213] width 683 height 427
click at [387, 201] on div "$6,671 $5,883 $6,463 $4,764 $5,634 $3,242 $7,812" at bounding box center [341, 213] width 683 height 427
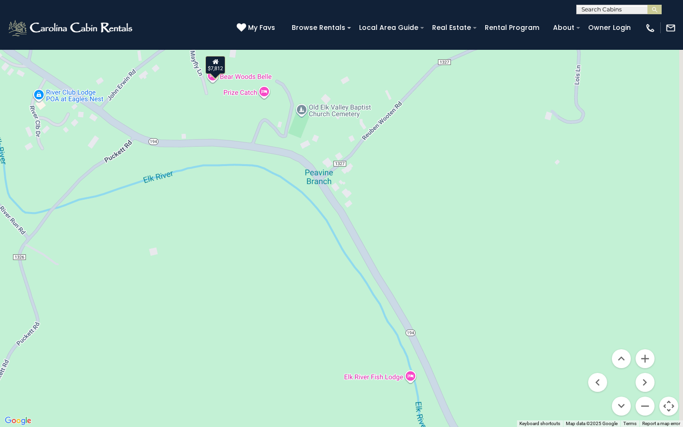
drag, startPoint x: 541, startPoint y: 303, endPoint x: 409, endPoint y: 179, distance: 181.6
click at [409, 179] on div "$6,671 $5,883 $6,463 $4,764 $5,634 $3,242 $7,812" at bounding box center [341, 213] width 683 height 427
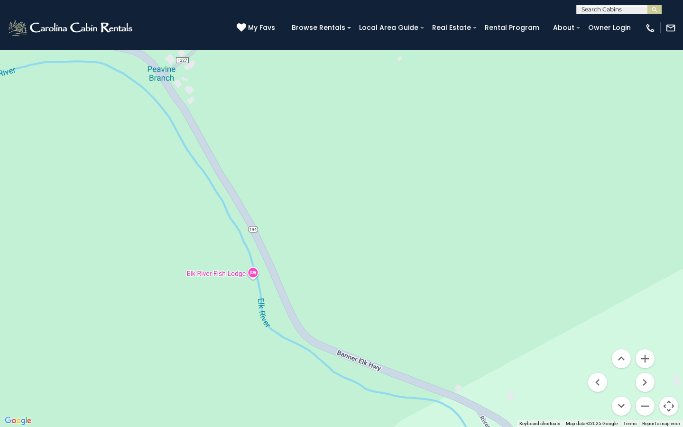
drag, startPoint x: 483, startPoint y: 313, endPoint x: 335, endPoint y: 213, distance: 179.4
click at [334, 215] on div "$6,671 $5,883 $6,463 $4,764 $5,634 $3,242 $7,812" at bounding box center [341, 213] width 683 height 427
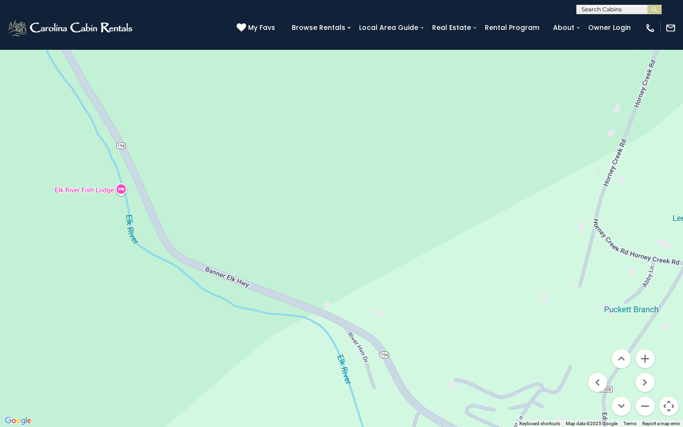
drag, startPoint x: 369, startPoint y: 205, endPoint x: 239, endPoint y: 125, distance: 152.9
click at [239, 124] on div "$6,671 $5,883 $6,463 $4,764 $5,634 $3,242 $7,812" at bounding box center [341, 213] width 683 height 427
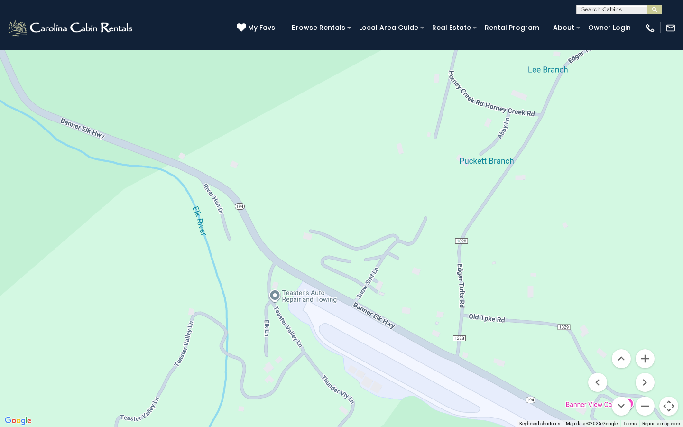
drag, startPoint x: 315, startPoint y: 203, endPoint x: 168, endPoint y: 48, distance: 212.8
click at [168, 52] on div "$6,671 $5,883 $6,463 $4,764 $5,634 $3,242 $7,812" at bounding box center [341, 213] width 683 height 427
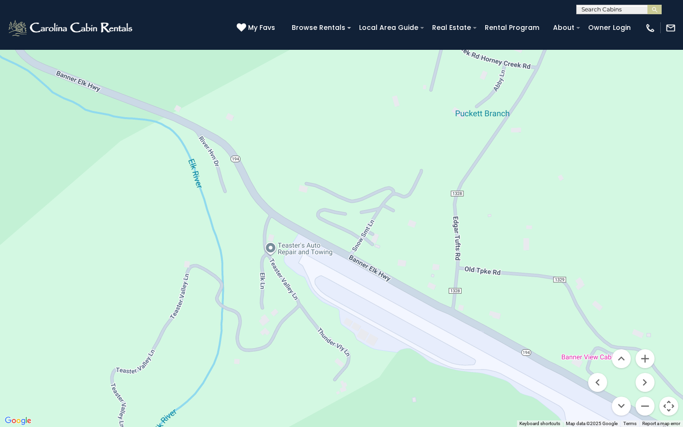
drag, startPoint x: 420, startPoint y: 270, endPoint x: 417, endPoint y: 222, distance: 48.1
click at [416, 221] on div "$6,671 $5,883 $6,463 $4,764 $5,634 $3,242 $7,812" at bounding box center [341, 213] width 683 height 427
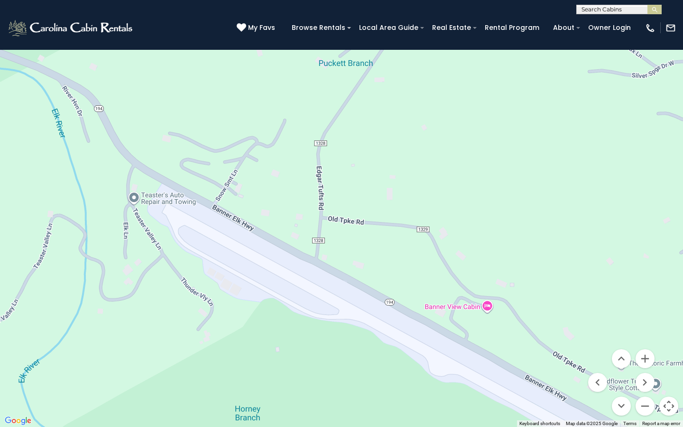
drag, startPoint x: 542, startPoint y: 248, endPoint x: 396, endPoint y: 191, distance: 156.7
click at [396, 192] on div "$6,671 $5,883 $6,463 $4,764 $5,634 $3,242 $7,812" at bounding box center [341, 213] width 683 height 427
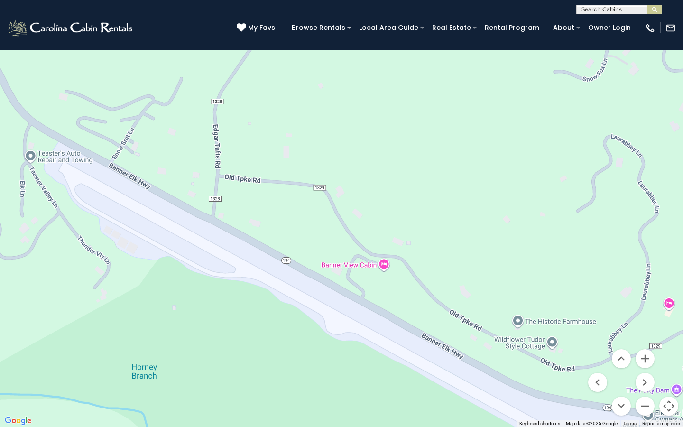
drag, startPoint x: 499, startPoint y: 240, endPoint x: 393, endPoint y: 195, distance: 115.0
click at [393, 197] on div "$6,671 $5,883 $6,463 $4,764 $5,634 $3,242 $7,812" at bounding box center [341, 213] width 683 height 427
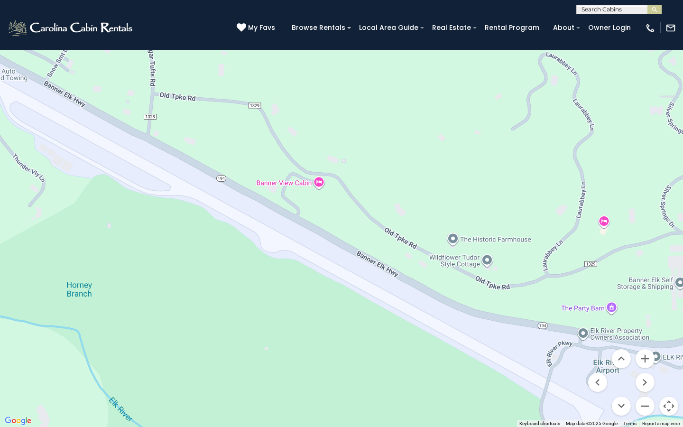
drag, startPoint x: 420, startPoint y: 204, endPoint x: 359, endPoint y: 123, distance: 100.9
click at [359, 123] on div "$6,671 $5,883 $6,463 $4,764 $5,634 $3,242 $7,812" at bounding box center [341, 213] width 683 height 427
click at [319, 180] on div "$6,671 $5,883 $6,463 $4,764 $5,634 $3,242 $7,812" at bounding box center [341, 213] width 683 height 427
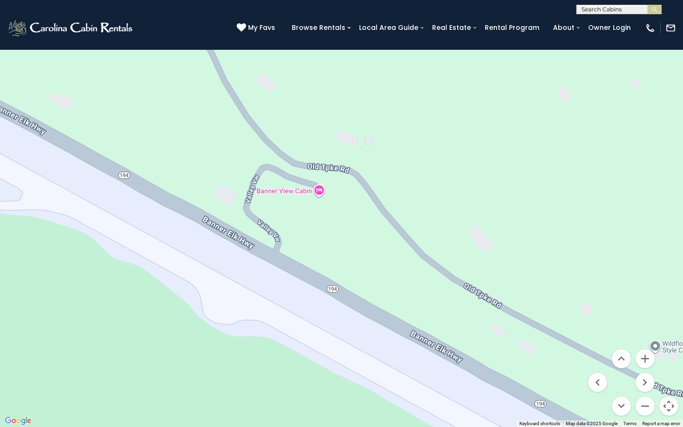
click at [306, 191] on div "$6,671 $5,883 $6,463 $4,764 $5,634 $3,242 $7,812" at bounding box center [341, 213] width 683 height 427
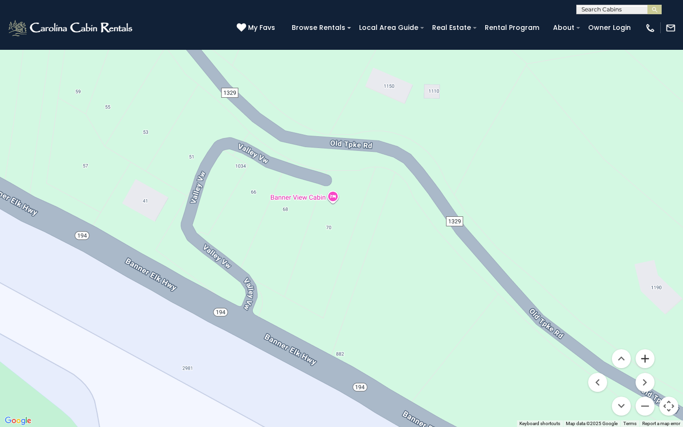
click at [641, 304] on button "Zoom in" at bounding box center [645, 358] width 19 height 19
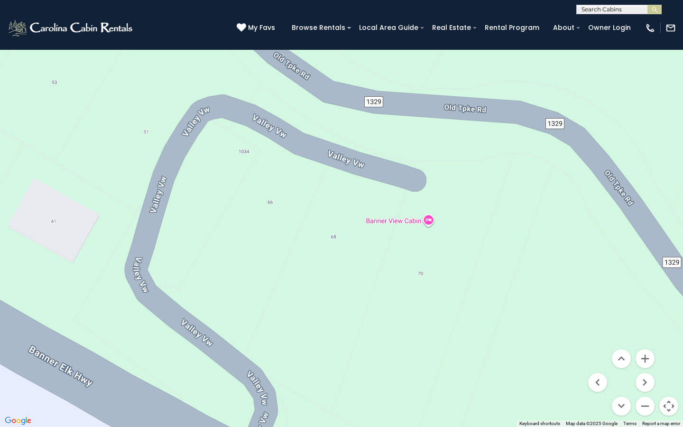
drag, startPoint x: 289, startPoint y: 242, endPoint x: 392, endPoint y: 273, distance: 108.3
click at [394, 273] on div "$6,671 $5,883 $6,463 $4,764 $5,634 $3,242 $7,812" at bounding box center [341, 213] width 683 height 427
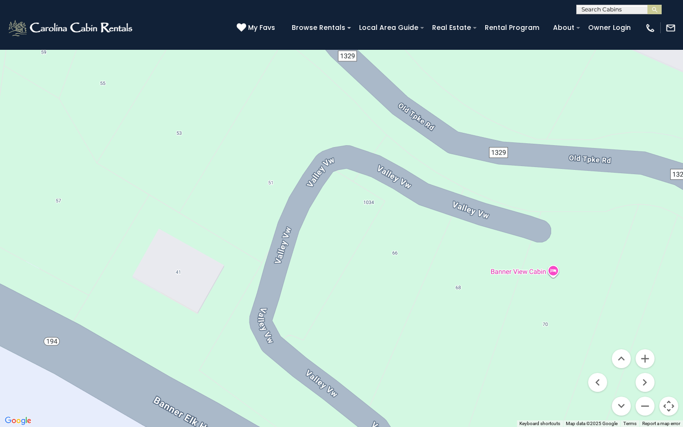
drag, startPoint x: 297, startPoint y: 266, endPoint x: 424, endPoint y: 320, distance: 137.9
click at [424, 304] on div "$6,671 $5,883 $6,463 $4,764 $5,634 $3,242 $7,812" at bounding box center [341, 213] width 683 height 427
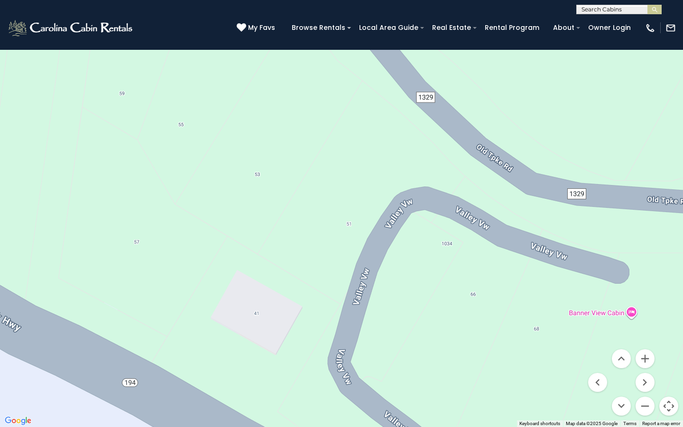
drag, startPoint x: 343, startPoint y: 279, endPoint x: 423, endPoint y: 321, distance: 90.2
click at [425, 304] on div "$6,671 $5,883 $6,463 $4,764 $5,634 $3,242 $7,812" at bounding box center [341, 213] width 683 height 427
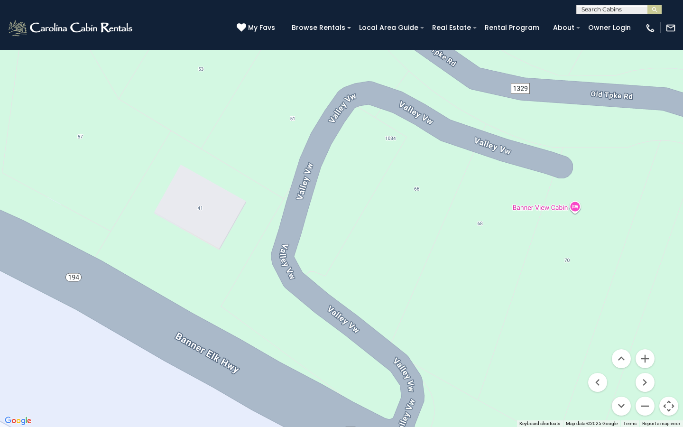
drag, startPoint x: 525, startPoint y: 281, endPoint x: 467, endPoint y: 177, distance: 119.0
click at [467, 177] on div "$6,671 $5,883 $6,463 $4,764 $5,634 $3,242 $7,812" at bounding box center [341, 213] width 683 height 427
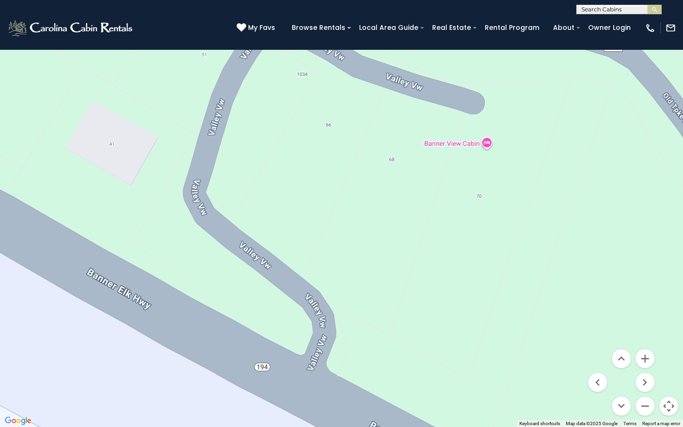
drag, startPoint x: 442, startPoint y: 254, endPoint x: 352, endPoint y: 188, distance: 111.6
click at [352, 188] on div "$6,671 $5,883 $6,463 $4,764 $5,634 $3,242 $7,812" at bounding box center [341, 213] width 683 height 427
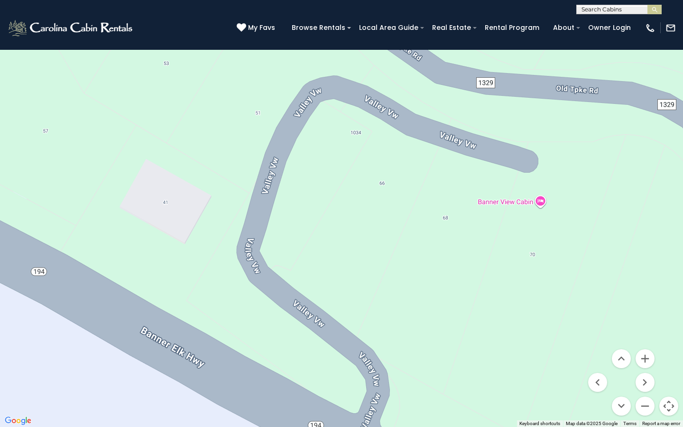
drag, startPoint x: 341, startPoint y: 178, endPoint x: 397, endPoint y: 237, distance: 81.6
click at [397, 237] on div "$6,671 $5,883 $6,463 $4,764 $5,634 $3,242 $7,812" at bounding box center [341, 213] width 683 height 427
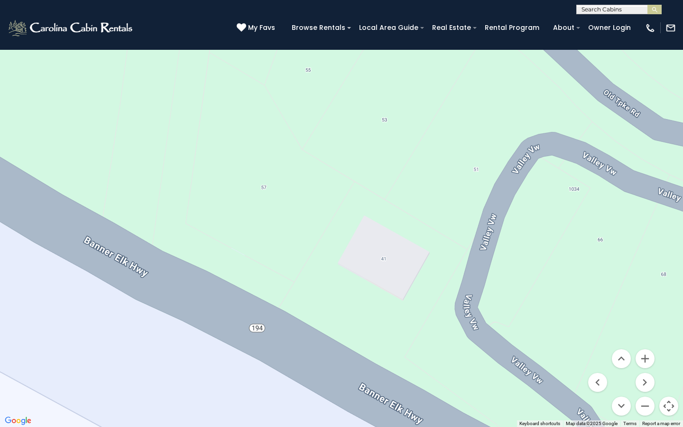
drag, startPoint x: 323, startPoint y: 190, endPoint x: 541, endPoint y: 248, distance: 225.4
click at [541, 248] on div "$6,671 $5,883 $6,463 $4,764 $5,634 $3,242 $7,812" at bounding box center [341, 213] width 683 height 427
click at [251, 42] on div "$6,671 $5,883 $6,463 $4,764 $5,634 $3,242 $7,812" at bounding box center [341, 213] width 683 height 427
click at [32, 15] on button "Map" at bounding box center [21, 14] width 33 height 18
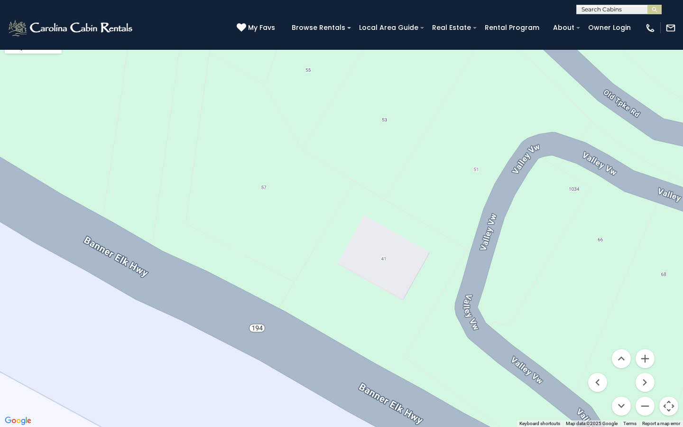
click at [30, 30] on li "Satellite" at bounding box center [33, 30] width 55 height 15
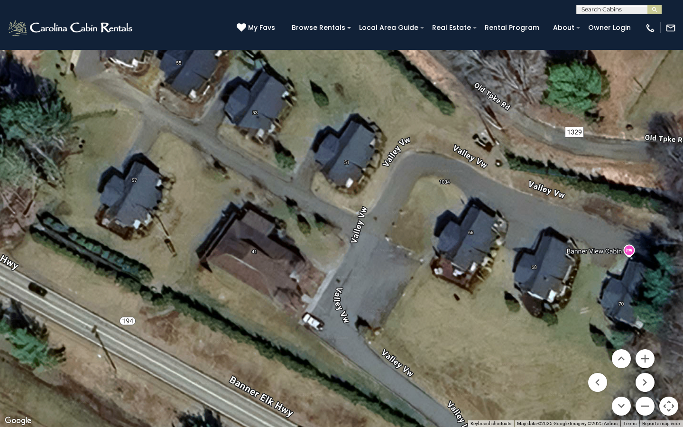
drag, startPoint x: 418, startPoint y: 193, endPoint x: 288, endPoint y: 185, distance: 130.7
click at [288, 185] on div "$6,671 $5,883 $6,463 $4,764 $5,634 $3,242 $7,812" at bounding box center [341, 213] width 683 height 427
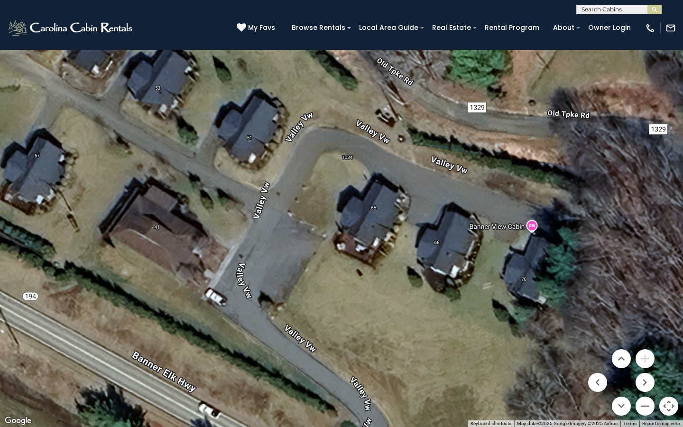
drag, startPoint x: 588, startPoint y: 309, endPoint x: 487, endPoint y: 283, distance: 104.4
click at [487, 283] on div "$6,671 $5,883 $6,463 $4,764 $5,634 $3,242 $7,812" at bounding box center [341, 213] width 683 height 427
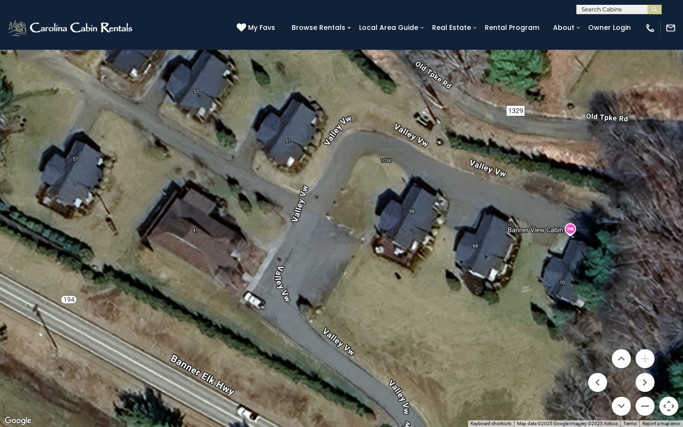
drag, startPoint x: 447, startPoint y: 266, endPoint x: 495, endPoint y: 271, distance: 49.1
click at [495, 271] on div "$6,671 $5,883 $6,463 $4,764 $5,634 $3,242 $7,812" at bounding box center [341, 213] width 683 height 427
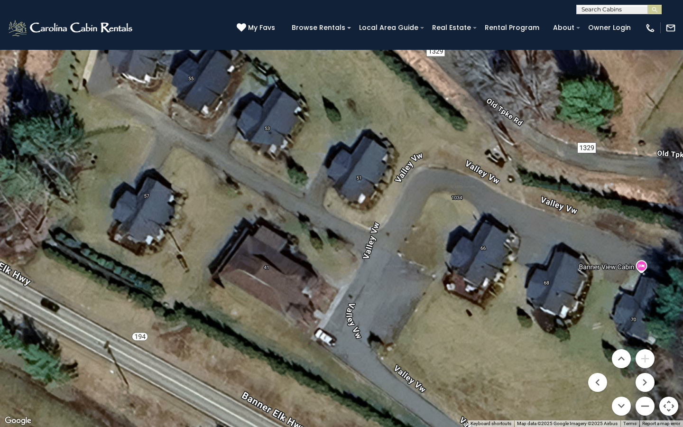
drag, startPoint x: 385, startPoint y: 291, endPoint x: 448, endPoint y: 327, distance: 72.3
click at [448, 304] on div "$6,671 $5,883 $6,463 $4,764 $5,634 $3,242 $7,812" at bounding box center [341, 213] width 683 height 427
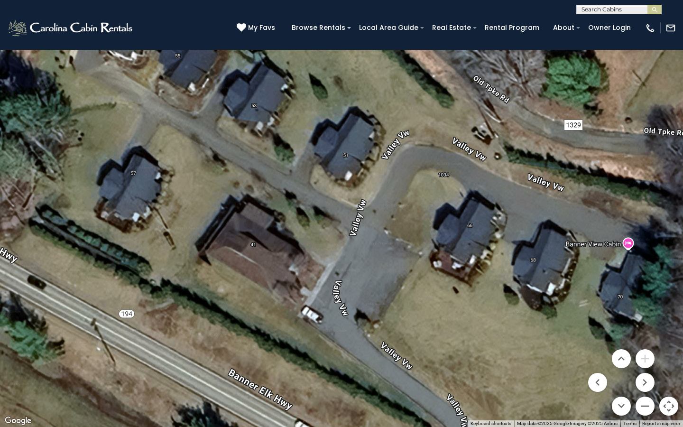
drag, startPoint x: 448, startPoint y: 327, endPoint x: 436, endPoint y: 305, distance: 25.5
click at [436, 304] on div "$6,671 $5,883 $6,463 $4,764 $5,634 $3,242 $7,812" at bounding box center [341, 213] width 683 height 427
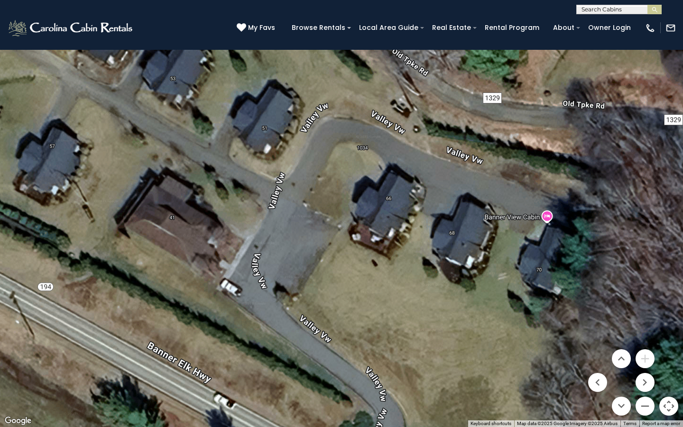
drag, startPoint x: 492, startPoint y: 294, endPoint x: 408, endPoint y: 264, distance: 89.6
click at [408, 264] on div "$6,671 $5,883 $6,463 $4,764 $5,634 $3,242 $7,812" at bounding box center [341, 213] width 683 height 427
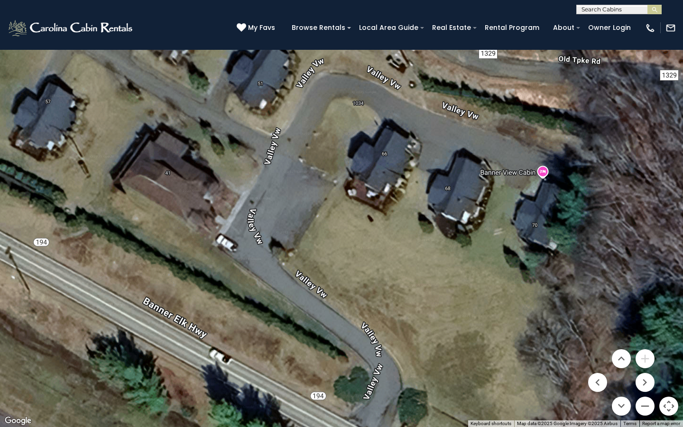
drag, startPoint x: 515, startPoint y: 305, endPoint x: 511, endPoint y: 266, distance: 38.6
click at [511, 266] on div "$6,671 $5,883 $6,463 $4,764 $5,634 $3,242 $7,812" at bounding box center [341, 213] width 683 height 427
click at [648, 304] on button "Zoom out" at bounding box center [645, 406] width 19 height 19
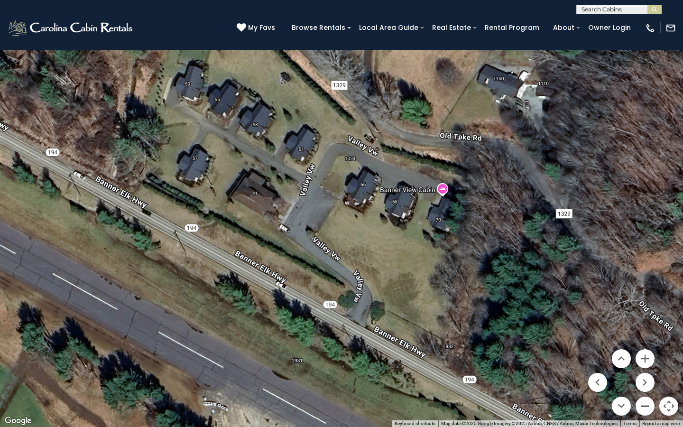
click at [647, 304] on button "Zoom out" at bounding box center [645, 406] width 19 height 19
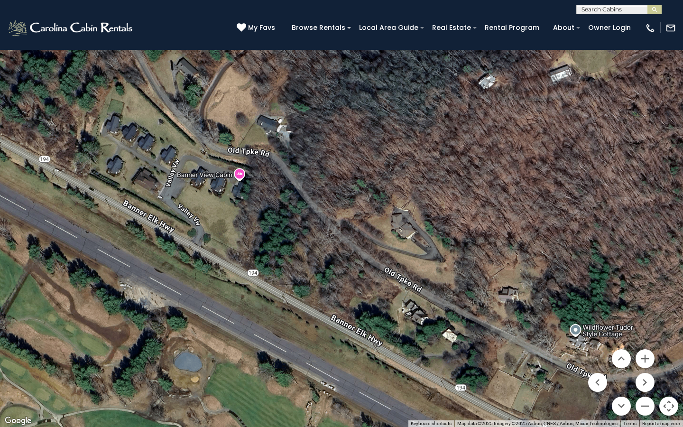
drag, startPoint x: 601, startPoint y: 289, endPoint x: 444, endPoint y: 264, distance: 158.9
click at [447, 265] on div "$6,671 $5,883 $6,463 $4,764 $5,634 $3,242 $7,812" at bounding box center [341, 213] width 683 height 427
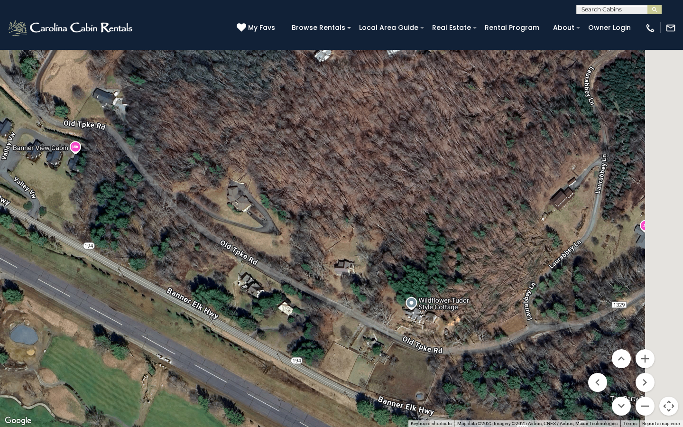
drag, startPoint x: 559, startPoint y: 278, endPoint x: 393, endPoint y: 248, distance: 168.8
click at [393, 249] on div "$6,671 $5,883 $6,463 $4,764 $5,634 $3,242 $7,812" at bounding box center [341, 213] width 683 height 427
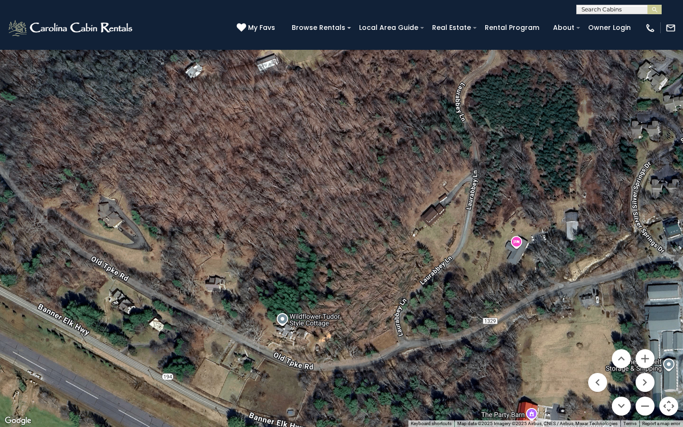
drag, startPoint x: 533, startPoint y: 252, endPoint x: 399, endPoint y: 266, distance: 135.0
click at [401, 269] on div "$6,671 $5,883 $6,463 $4,764 $5,634 $3,242 $7,812" at bounding box center [341, 213] width 683 height 427
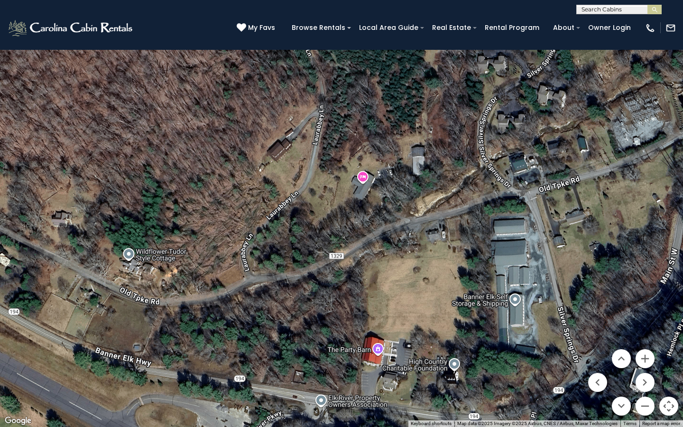
drag, startPoint x: 472, startPoint y: 233, endPoint x: 321, endPoint y: 168, distance: 163.9
click at [319, 169] on div "$6,671 $5,883 $6,463 $4,764 $5,634 $3,242 $7,812" at bounding box center [341, 213] width 683 height 427
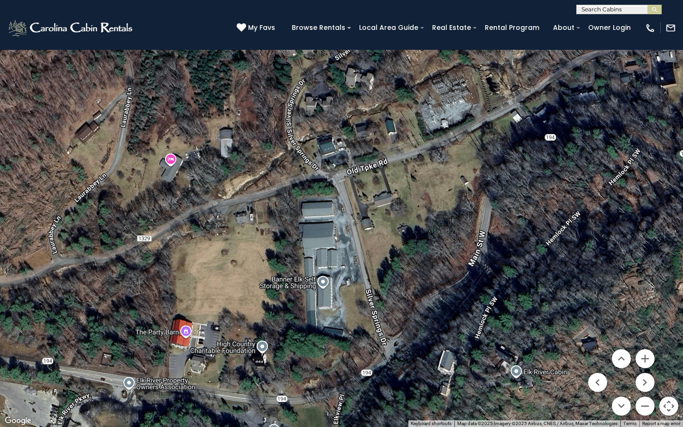
drag, startPoint x: 488, startPoint y: 233, endPoint x: 292, endPoint y: 217, distance: 196.7
click at [292, 217] on div "$6,671 $5,883 $6,463 $4,764 $5,634 $3,242 $7,812" at bounding box center [341, 213] width 683 height 427
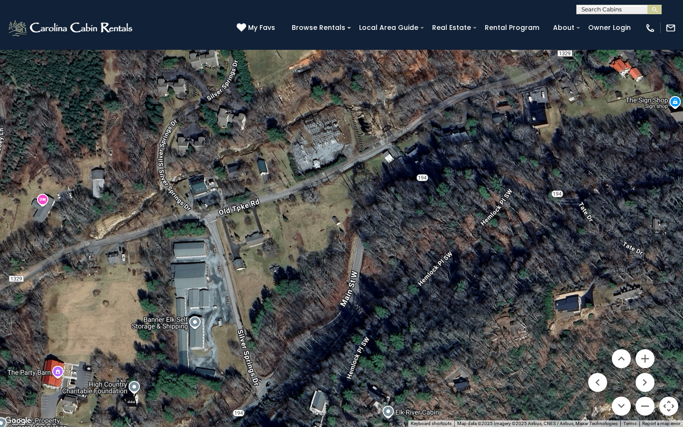
drag, startPoint x: 478, startPoint y: 204, endPoint x: 347, endPoint y: 245, distance: 136.9
click at [348, 245] on div "$6,671 $5,883 $6,463 $4,764 $5,634 $3,242 $7,812" at bounding box center [341, 213] width 683 height 427
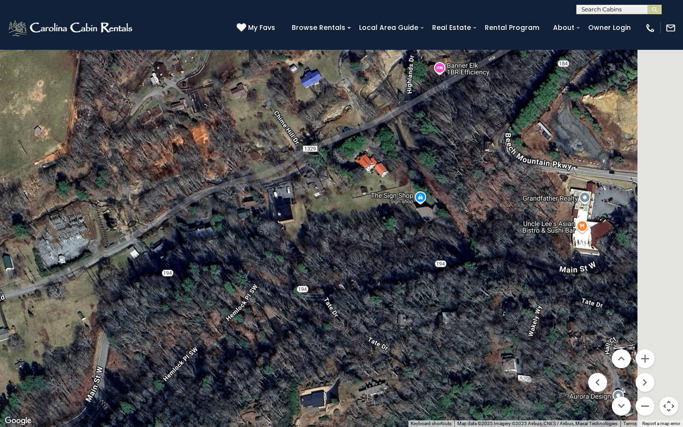
drag, startPoint x: 513, startPoint y: 123, endPoint x: 256, endPoint y: 219, distance: 273.9
click at [256, 219] on div "$6,671 $5,883 $6,463 $4,764 $5,634 $3,242 $7,812" at bounding box center [341, 213] width 683 height 427
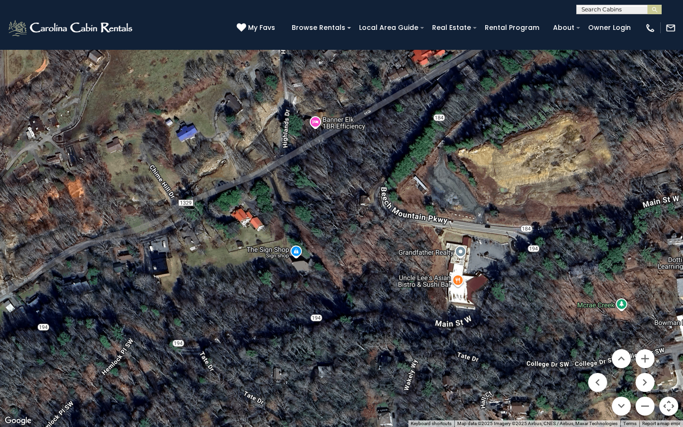
drag, startPoint x: 460, startPoint y: 139, endPoint x: 335, endPoint y: 191, distance: 135.9
click at [335, 192] on div "$6,671 $5,883 $6,463 $4,764 $5,634 $3,242 $7,812" at bounding box center [341, 213] width 683 height 427
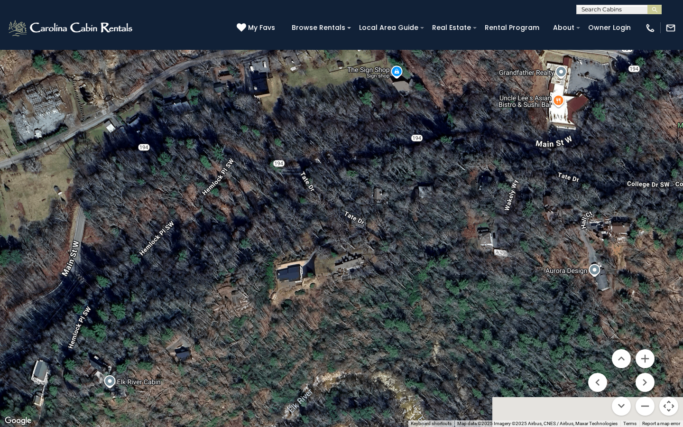
drag, startPoint x: 281, startPoint y: 222, endPoint x: 388, endPoint y: 33, distance: 217.2
click at [390, 34] on div "$6,671 $5,883 $6,463 $4,764 $5,634 $3,242 $7,812" at bounding box center [341, 213] width 683 height 427
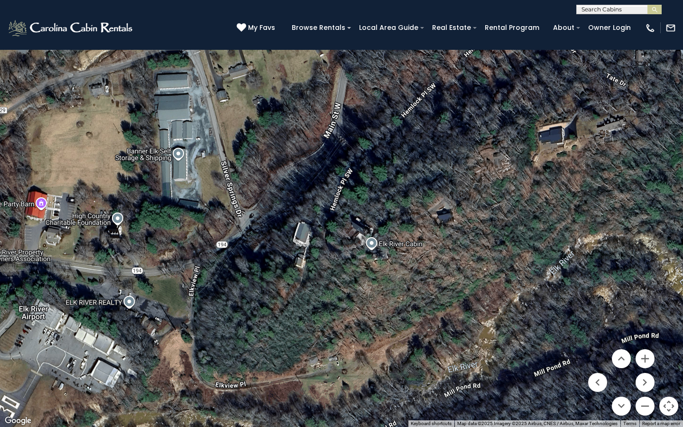
drag, startPoint x: 292, startPoint y: 129, endPoint x: 547, endPoint y: 0, distance: 285.6
click at [547, 0] on div "$6,671 $5,883 $6,463 $4,764 $5,634 $3,242 $7,812" at bounding box center [341, 213] width 683 height 427
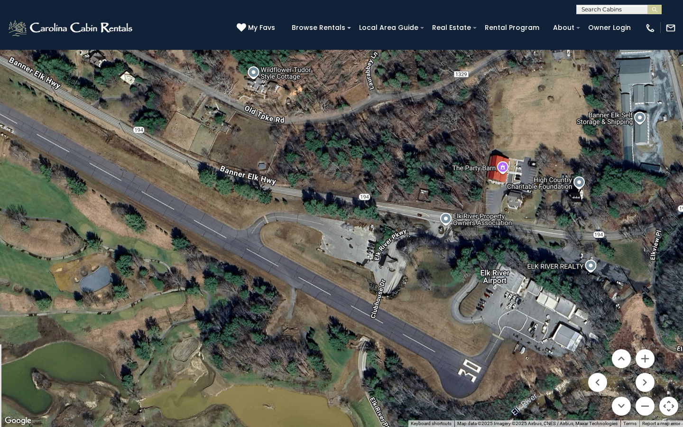
drag, startPoint x: 187, startPoint y: 62, endPoint x: 647, endPoint y: 25, distance: 461.3
click at [647, 25] on div "$6,671 $5,883 $6,463 $4,764 $5,634 $3,242 $7,812" at bounding box center [341, 213] width 683 height 427
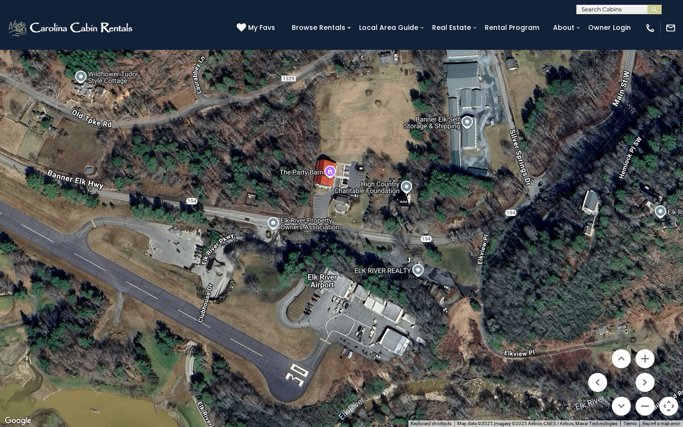
drag, startPoint x: 486, startPoint y: 221, endPoint x: 295, endPoint y: 215, distance: 191.8
click at [295, 212] on div "$6,671 $5,883 $6,463 $4,764 $5,634 $3,242 $7,812" at bounding box center [341, 213] width 683 height 427
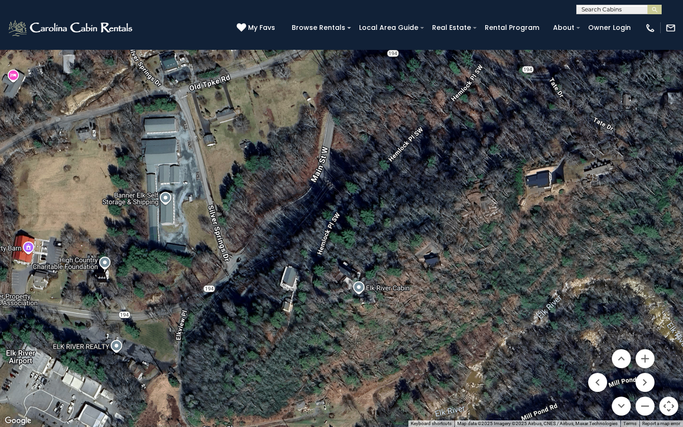
drag, startPoint x: 527, startPoint y: 163, endPoint x: 239, endPoint y: 251, distance: 301.0
click at [240, 253] on div "$6,671 $5,883 $6,463 $4,764 $5,634 $3,242 $7,812" at bounding box center [341, 213] width 683 height 427
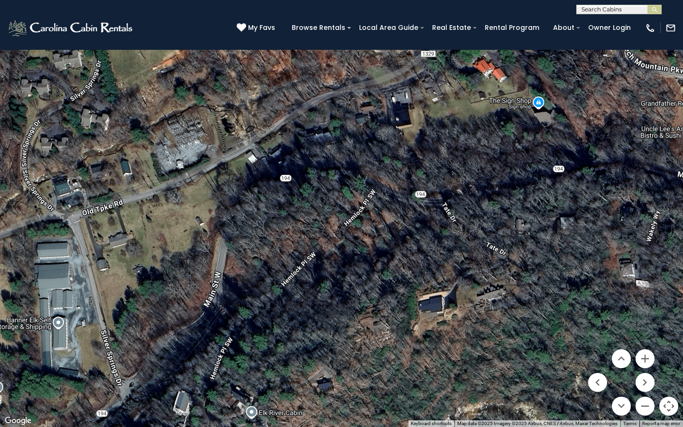
drag, startPoint x: 353, startPoint y: 109, endPoint x: 244, endPoint y: 232, distance: 164.1
click at [244, 232] on div "$6,671 $5,883 $6,463 $4,764 $5,634 $3,242 $7,812" at bounding box center [341, 213] width 683 height 427
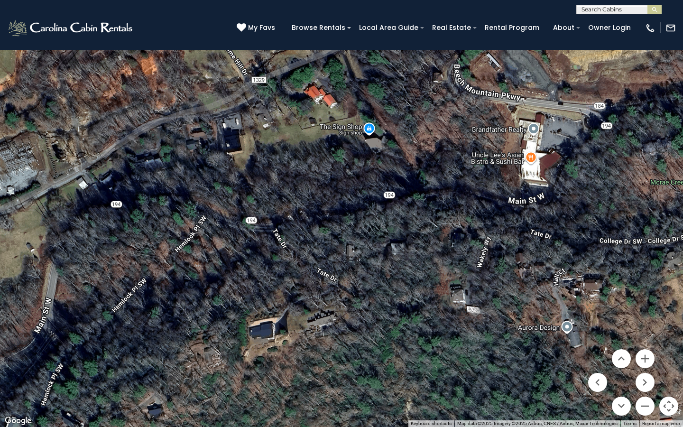
drag, startPoint x: 458, startPoint y: 140, endPoint x: 280, endPoint y: 163, distance: 179.4
click at [280, 163] on div "$6,671 $5,883 $6,463 $4,764 $5,634 $3,242 $7,812" at bounding box center [341, 213] width 683 height 427
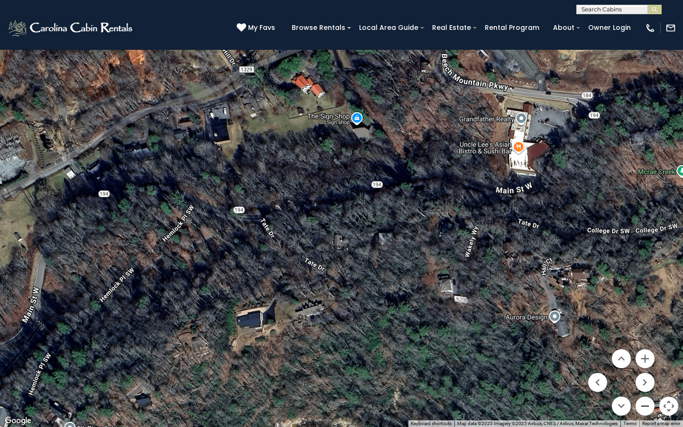
click at [648, 304] on button "Zoom out" at bounding box center [645, 406] width 19 height 19
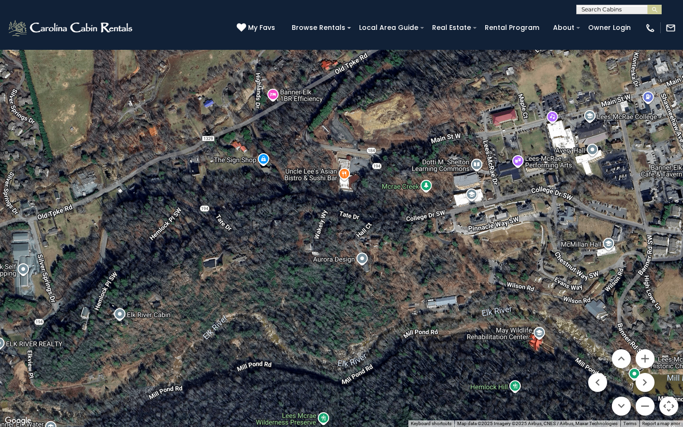
drag, startPoint x: 534, startPoint y: 289, endPoint x: 518, endPoint y: 276, distance: 20.9
click at [518, 283] on div "$6,671 $5,883 $6,463 $4,764 $5,634 $3,242 $7,812" at bounding box center [341, 213] width 683 height 427
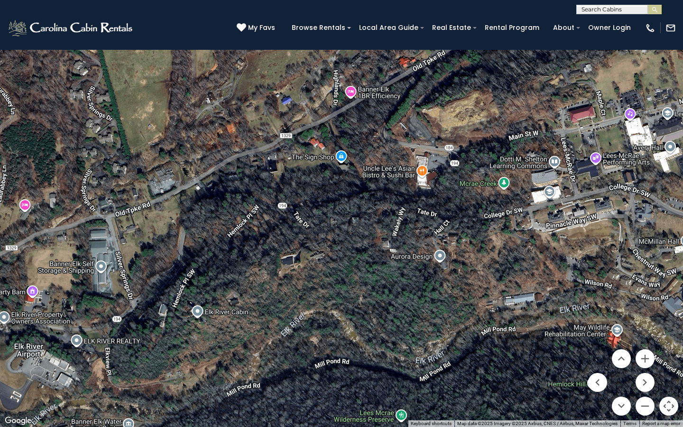
click at [46, 11] on button "Satellite" at bounding box center [29, 14] width 48 height 18
click at [28, 43] on li "Map" at bounding box center [33, 45] width 55 height 15
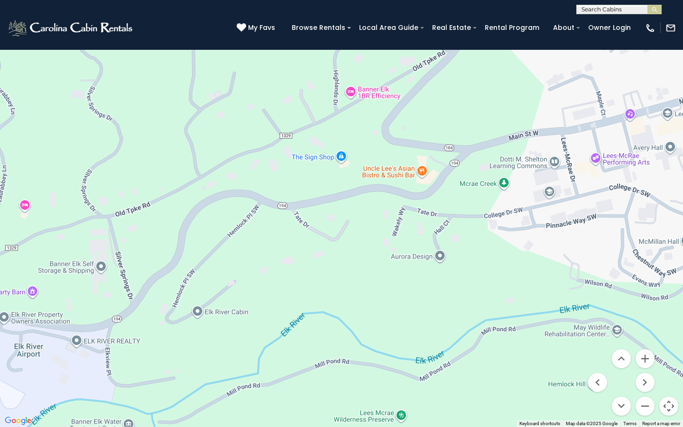
click at [666, 304] on button "Map camera controls" at bounding box center [669, 406] width 19 height 19
click at [262, 254] on div "$6,671 $5,883 $6,463 $4,764 $5,634 $3,242 $7,812" at bounding box center [341, 213] width 683 height 427
click at [668, 304] on button "Map camera controls" at bounding box center [669, 406] width 19 height 19
click at [637, 304] on button "Zoom out" at bounding box center [645, 406] width 19 height 19
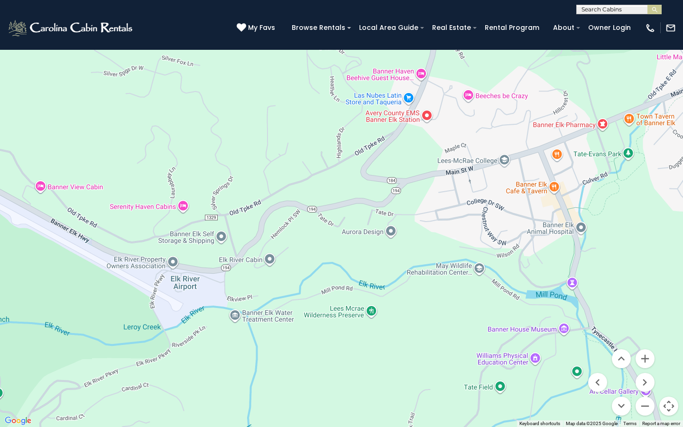
click at [664, 304] on button "Map camera controls" at bounding box center [669, 406] width 19 height 19
click at [624, 304] on div "$6,671 $5,883 $6,463 $4,764 $5,634 $3,242 $7,812" at bounding box center [341, 213] width 683 height 427
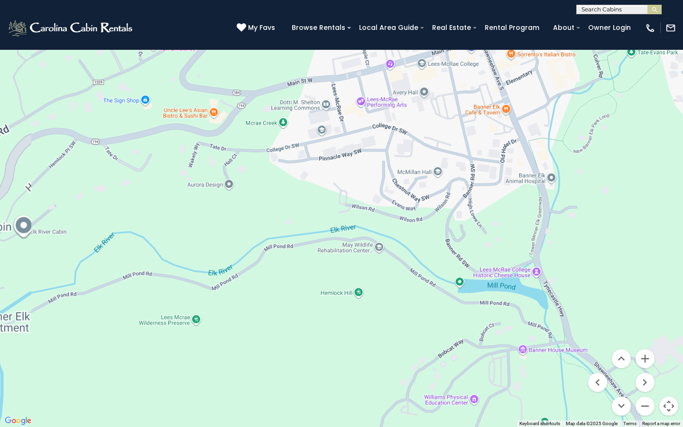
click at [624, 304] on div "$6,671 $5,883 $6,463 $4,764 $5,634 $3,242 $7,812" at bounding box center [341, 213] width 683 height 427
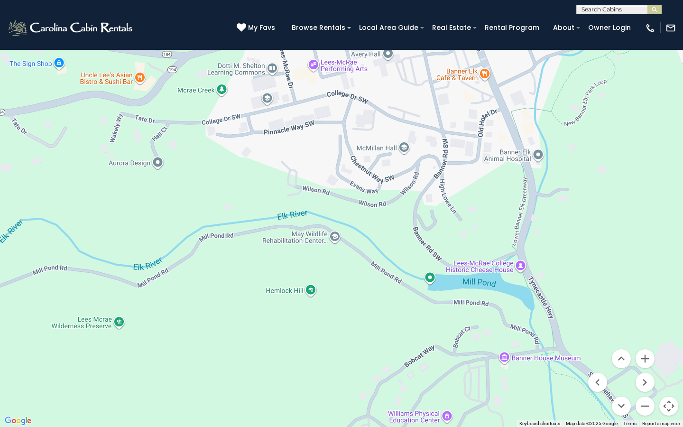
drag, startPoint x: 267, startPoint y: 347, endPoint x: 259, endPoint y: 347, distance: 8.1
click at [266, 304] on div "$6,671 $5,883 $6,463 $4,764 $5,634 $3,242 $7,812" at bounding box center [341, 213] width 683 height 427
click at [255, 304] on div "$6,671 $5,883 $6,463 $4,764 $5,634 $3,242 $7,812" at bounding box center [341, 213] width 683 height 427
click at [641, 77] on div "$6,671 $5,883 $6,463 $4,764 $5,634 $3,242 $7,812" at bounding box center [341, 213] width 683 height 427
click at [31, 16] on button "Map" at bounding box center [21, 14] width 33 height 18
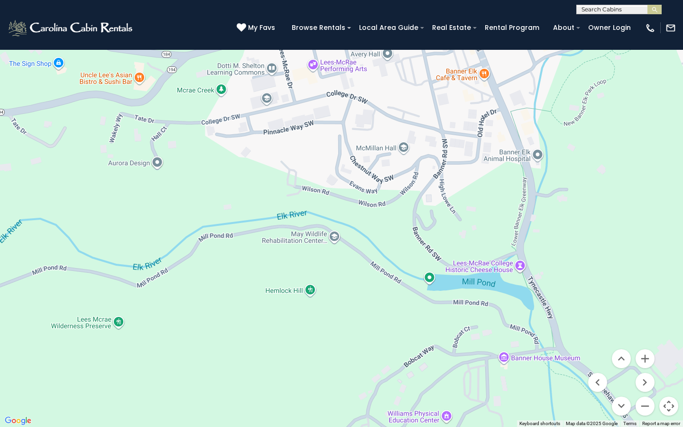
click at [31, 13] on img "Change map style" at bounding box center [32, 14] width 3 height 2
click at [23, 13] on span "Map" at bounding box center [19, 14] width 17 height 10
click at [627, 304] on menu at bounding box center [621, 382] width 66 height 66
click at [670, 304] on button "Map camera controls" at bounding box center [669, 406] width 19 height 19
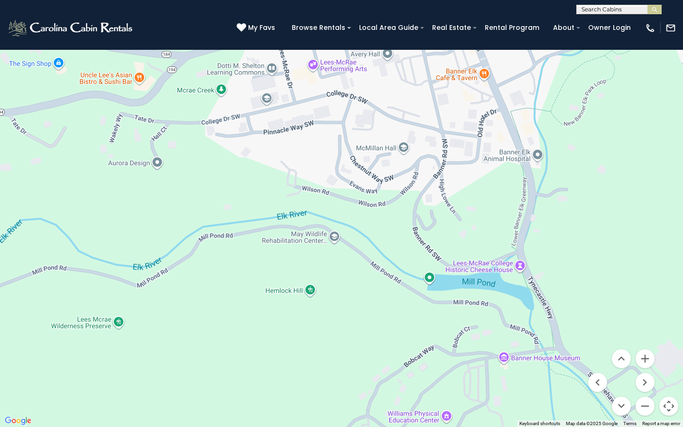
click at [670, 304] on button "Map camera controls" at bounding box center [669, 406] width 19 height 19
click at [673, 304] on button "Map camera controls" at bounding box center [669, 406] width 19 height 19
click at [660, 304] on button "Map camera controls" at bounding box center [669, 406] width 19 height 19
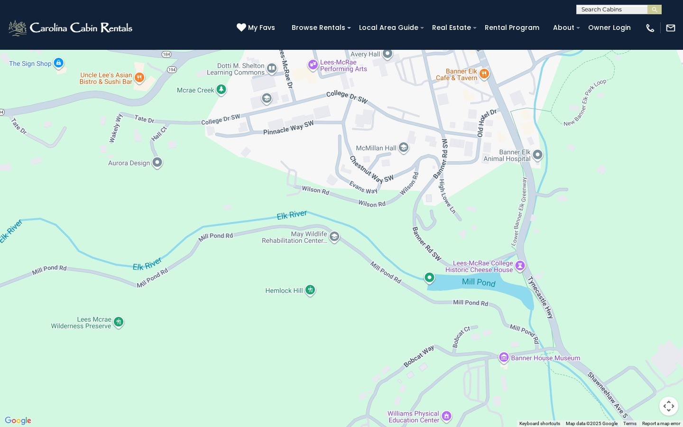
click at [351, 304] on div "$6,671 $5,883 $6,463 $4,764 $5,634 $3,242 $7,812" at bounding box center [341, 213] width 683 height 427
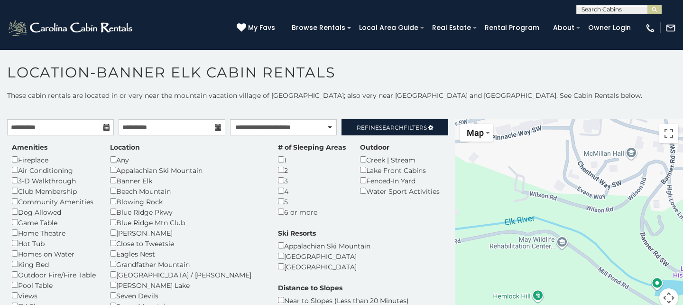
click at [603, 4] on div "**********" at bounding box center [341, 7] width 683 height 14
click at [603, 11] on input "text" at bounding box center [618, 10] width 83 height 9
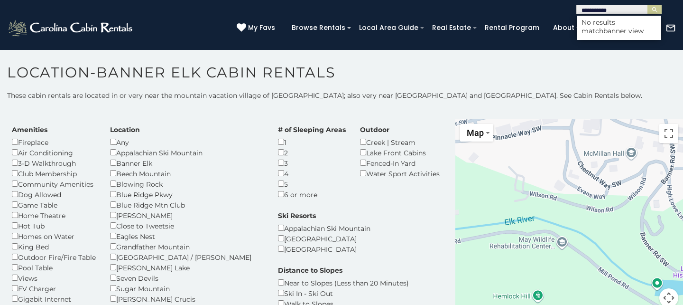
scroll to position [17, 0]
type input "**********"
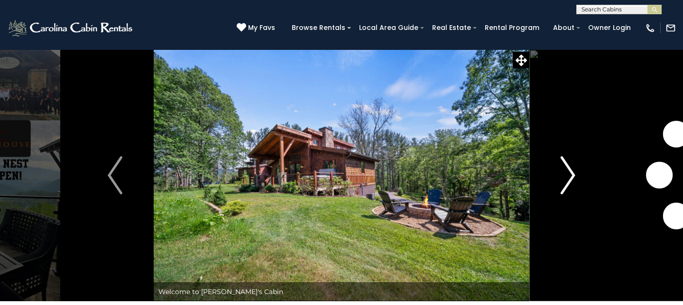
click at [566, 177] on img "Next" at bounding box center [568, 175] width 14 height 38
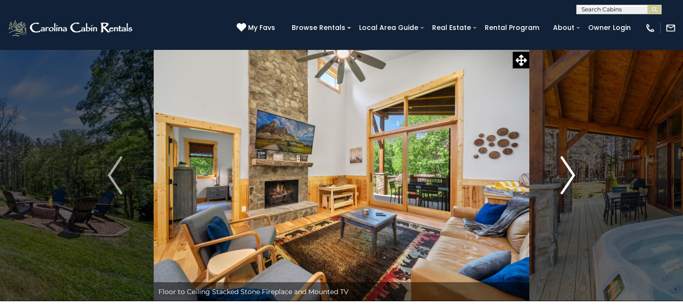
click at [567, 177] on img "Next" at bounding box center [568, 175] width 14 height 38
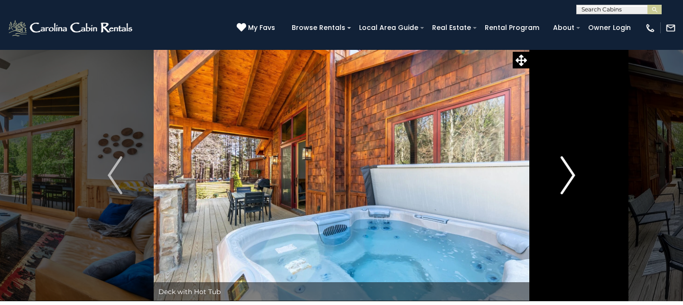
click at [567, 177] on img "Next" at bounding box center [568, 175] width 14 height 38
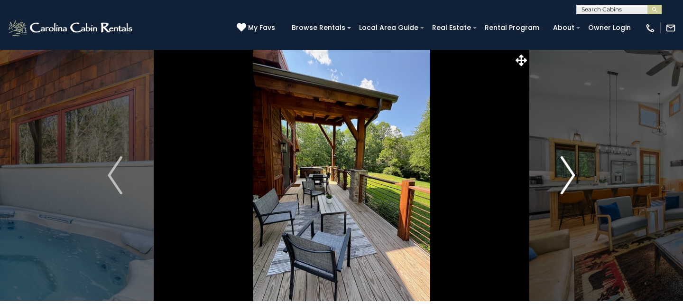
click at [567, 177] on img "Next" at bounding box center [568, 175] width 14 height 38
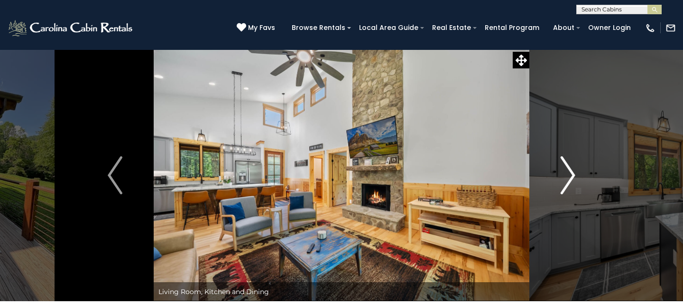
click at [567, 177] on img "Next" at bounding box center [568, 175] width 14 height 38
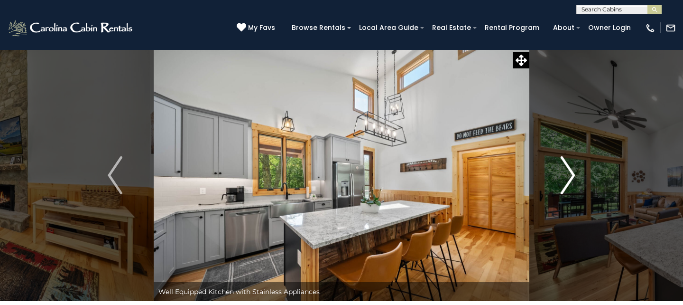
click at [567, 177] on img "Next" at bounding box center [568, 175] width 14 height 38
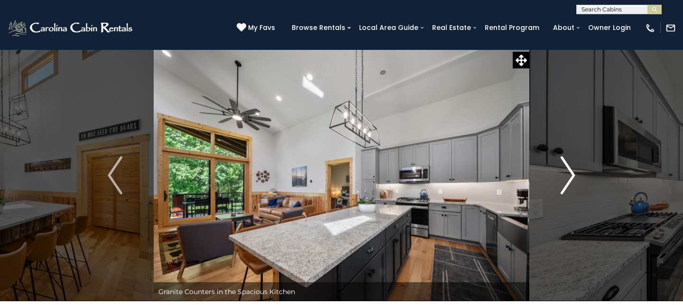
click at [567, 177] on img "Next" at bounding box center [568, 175] width 14 height 38
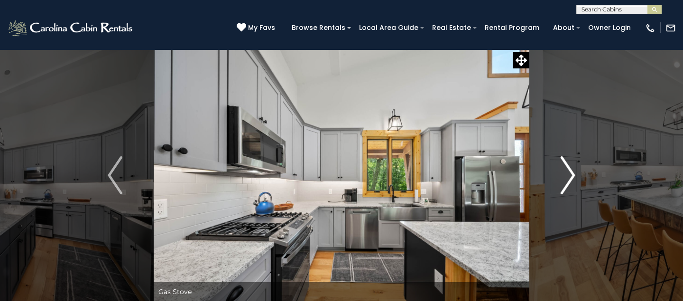
click at [567, 177] on img "Next" at bounding box center [568, 175] width 14 height 38
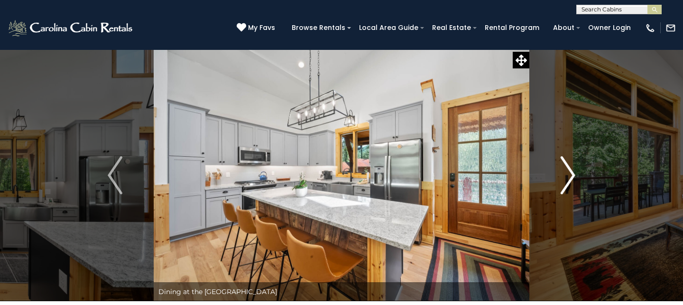
click at [567, 177] on img "Next" at bounding box center [568, 175] width 14 height 38
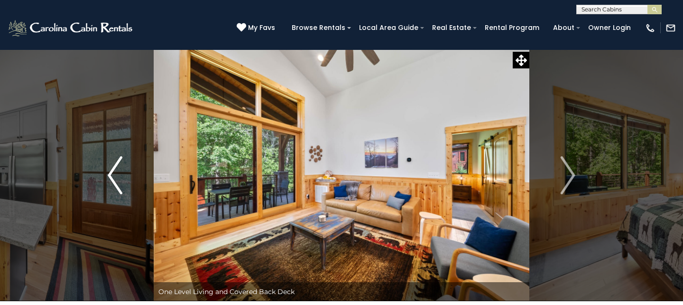
click at [112, 172] on img "Previous" at bounding box center [115, 175] width 14 height 38
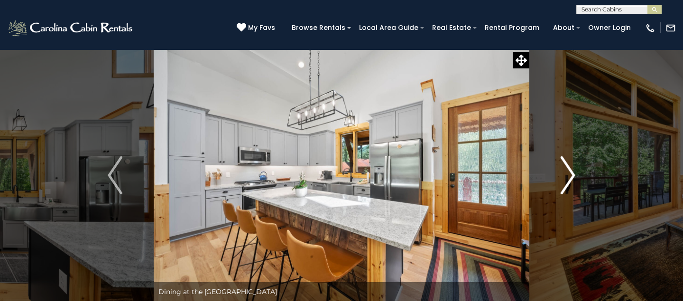
click at [561, 182] on img "Next" at bounding box center [568, 175] width 14 height 38
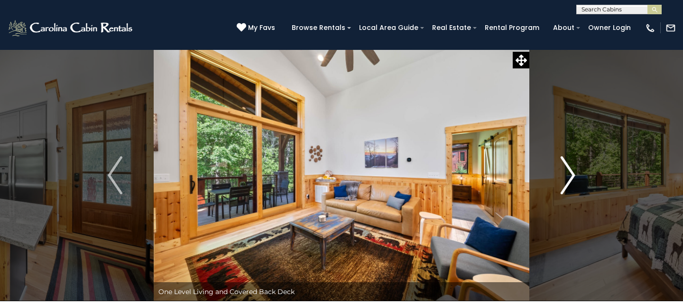
click at [561, 181] on img "Next" at bounding box center [568, 175] width 14 height 38
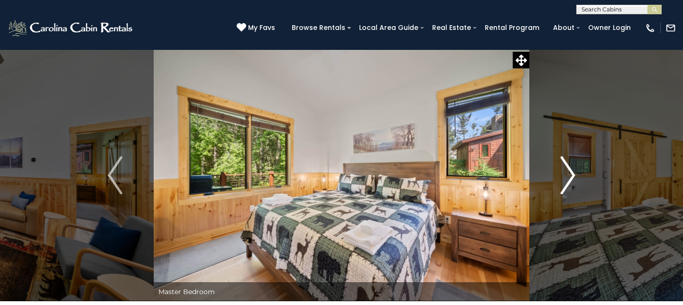
click at [561, 181] on img "Next" at bounding box center [568, 175] width 14 height 38
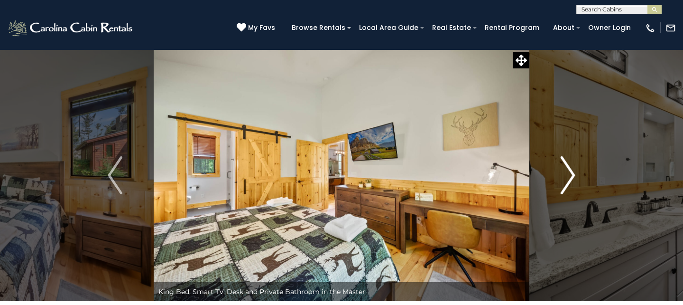
click at [561, 181] on img "Next" at bounding box center [568, 175] width 14 height 38
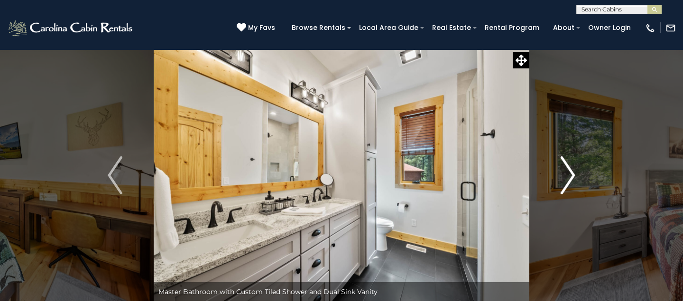
click at [561, 181] on img "Next" at bounding box center [568, 175] width 14 height 38
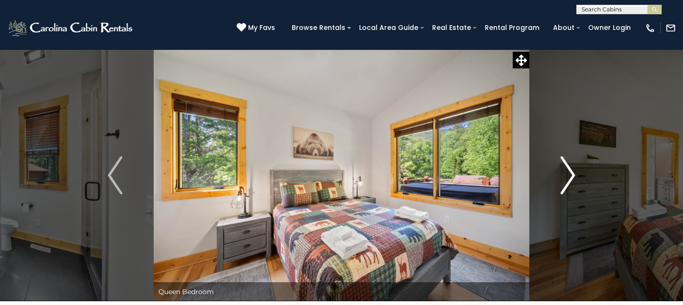
click at [561, 181] on img "Next" at bounding box center [568, 175] width 14 height 38
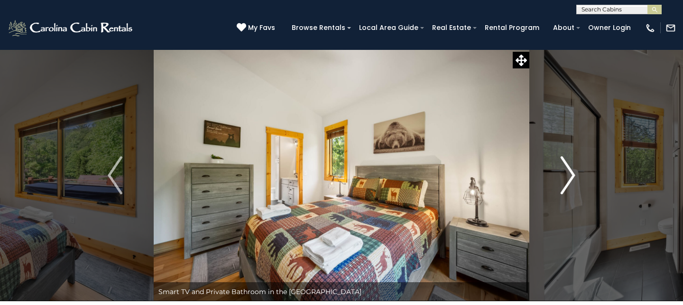
click at [561, 181] on img "Next" at bounding box center [568, 175] width 14 height 38
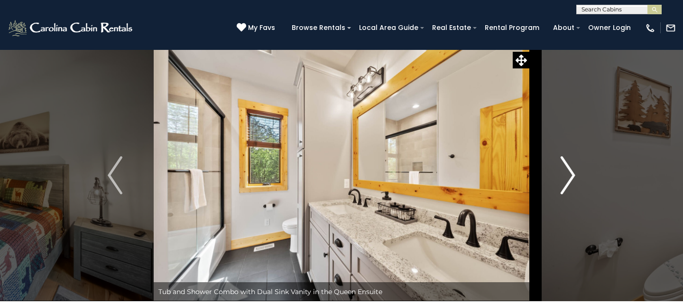
click at [561, 181] on img "Next" at bounding box center [568, 175] width 14 height 38
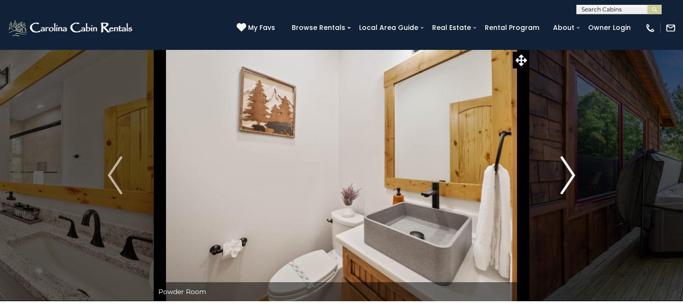
click at [561, 181] on img "Next" at bounding box center [568, 175] width 14 height 38
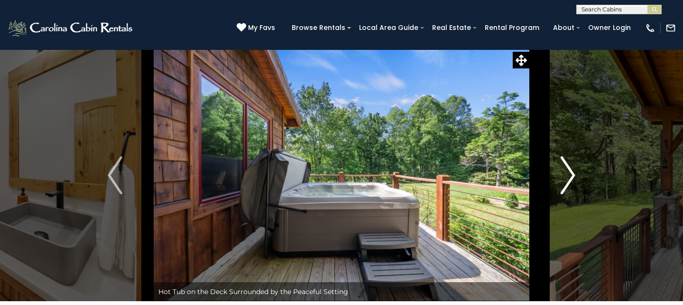
click at [561, 181] on img "Next" at bounding box center [568, 175] width 14 height 38
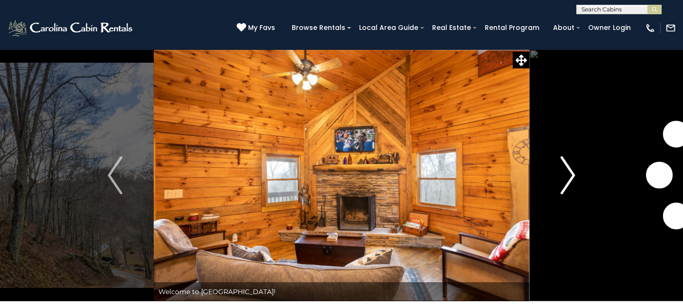
click at [567, 179] on img "Next" at bounding box center [568, 175] width 14 height 38
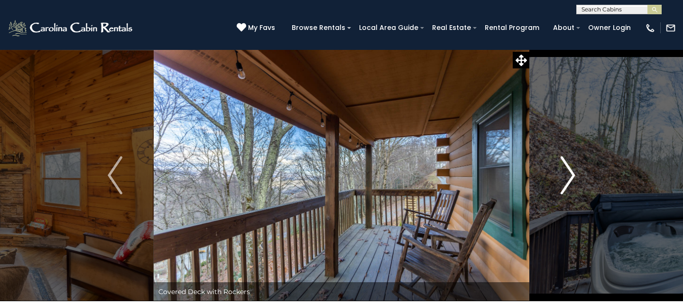
click at [567, 179] on img "Next" at bounding box center [568, 175] width 14 height 38
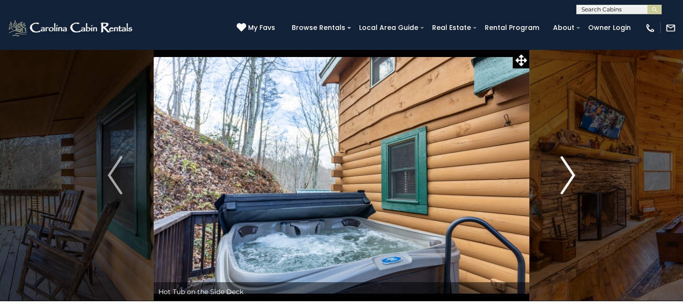
click at [567, 179] on img "Next" at bounding box center [568, 175] width 14 height 38
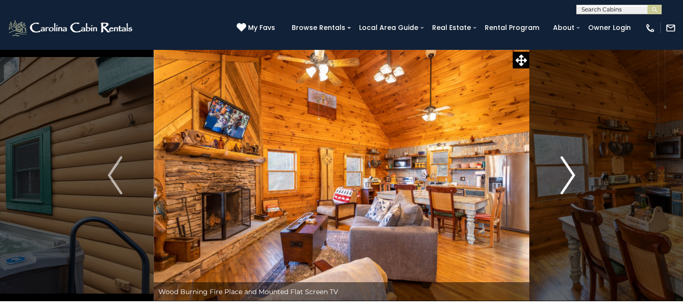
click at [567, 179] on img "Next" at bounding box center [568, 175] width 14 height 38
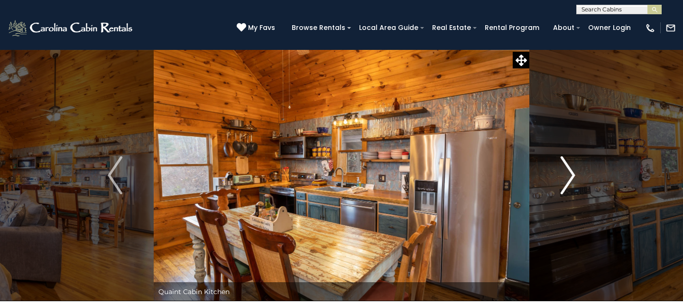
click at [570, 174] on img "Next" at bounding box center [568, 175] width 14 height 38
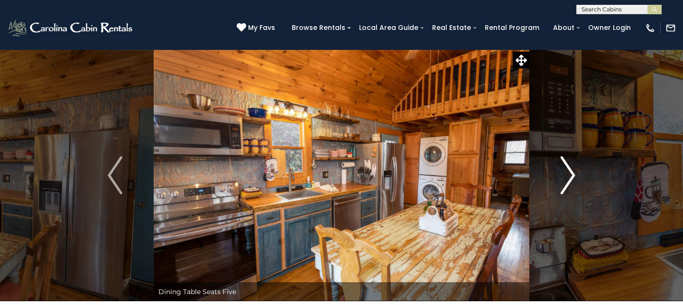
click at [570, 175] on img "Next" at bounding box center [568, 175] width 14 height 38
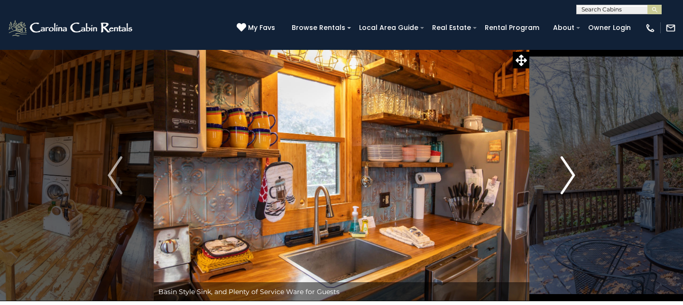
click at [570, 175] on img "Next" at bounding box center [568, 175] width 14 height 38
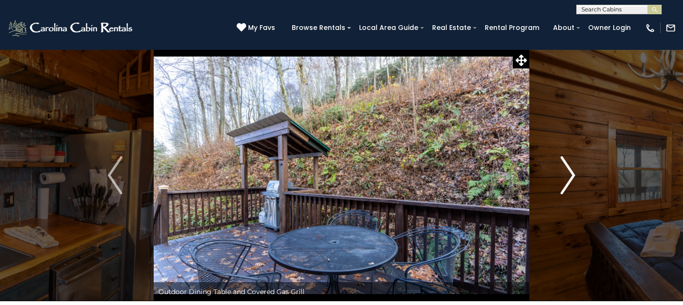
click at [570, 175] on img "Next" at bounding box center [568, 175] width 14 height 38
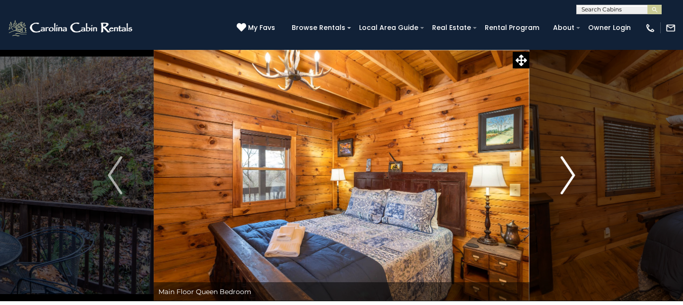
click at [570, 175] on img "Next" at bounding box center [568, 175] width 14 height 38
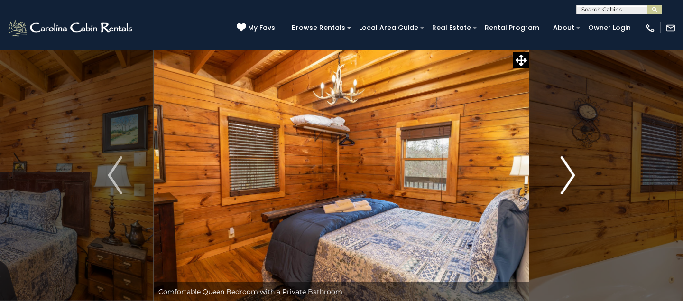
click at [570, 175] on img "Next" at bounding box center [568, 175] width 14 height 38
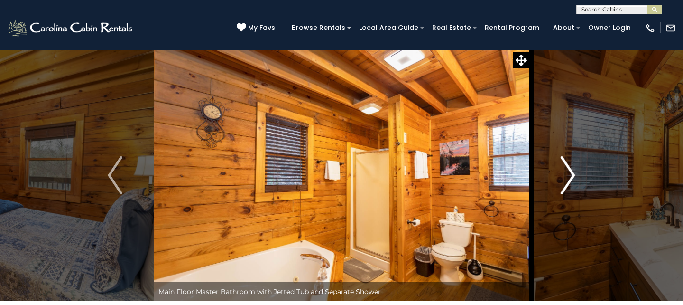
click at [570, 175] on img "Next" at bounding box center [568, 175] width 14 height 38
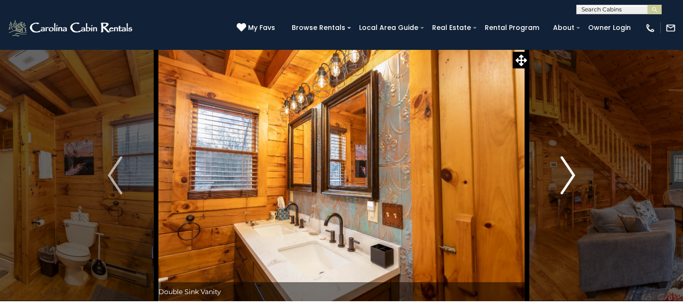
click at [570, 175] on img "Next" at bounding box center [568, 175] width 14 height 38
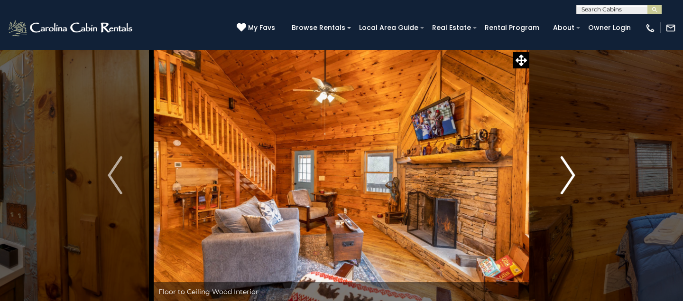
click at [570, 175] on img "Next" at bounding box center [568, 175] width 14 height 38
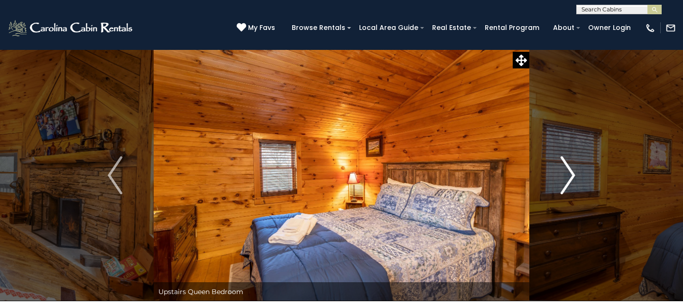
click at [570, 175] on img "Next" at bounding box center [568, 175] width 14 height 38
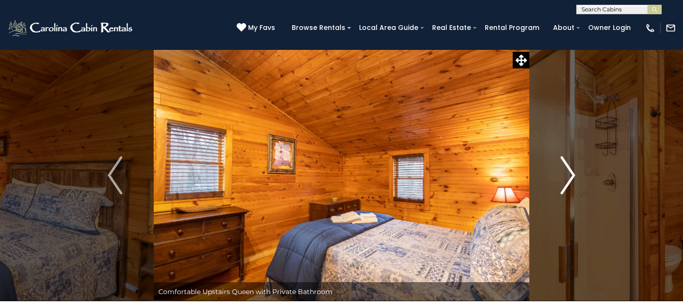
click at [570, 175] on img "Next" at bounding box center [568, 175] width 14 height 38
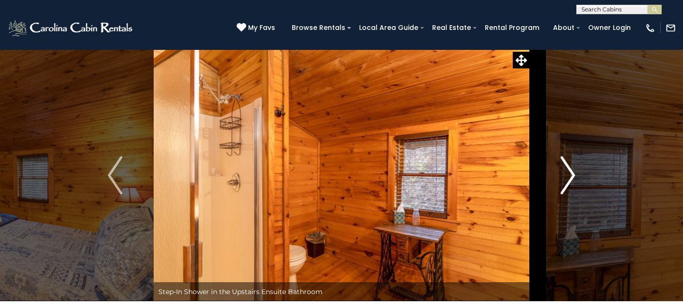
click at [570, 175] on img "Next" at bounding box center [568, 175] width 14 height 38
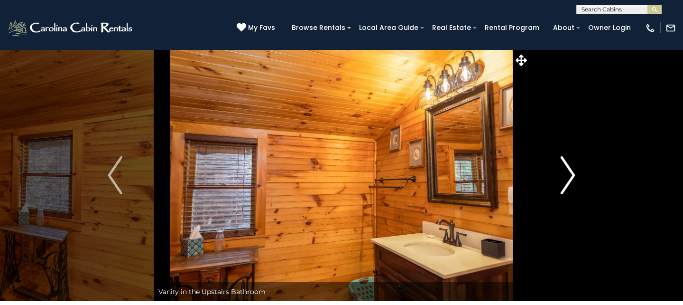
click at [570, 175] on img "Next" at bounding box center [568, 175] width 14 height 38
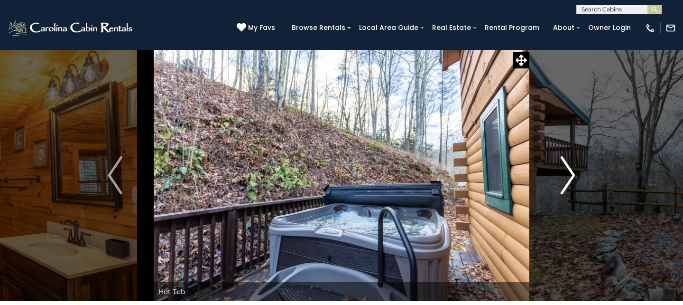
click at [570, 170] on img "Next" at bounding box center [568, 175] width 14 height 38
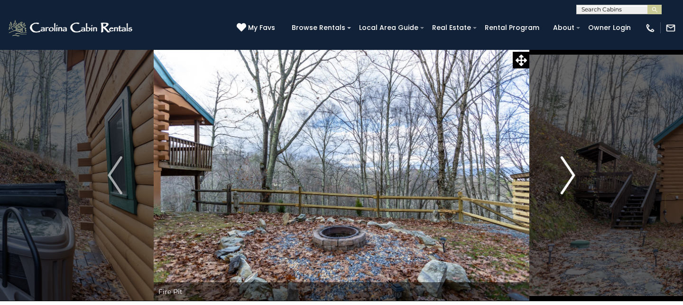
click at [571, 171] on img "Next" at bounding box center [568, 175] width 14 height 38
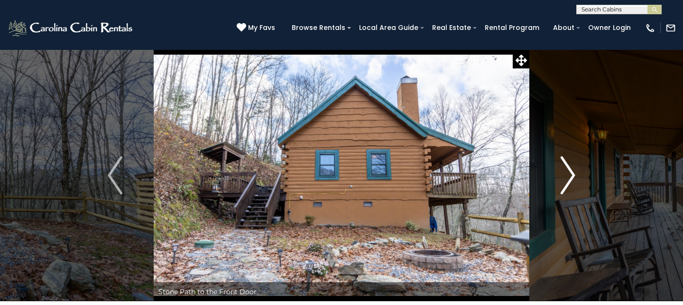
click at [571, 171] on img "Next" at bounding box center [568, 175] width 14 height 38
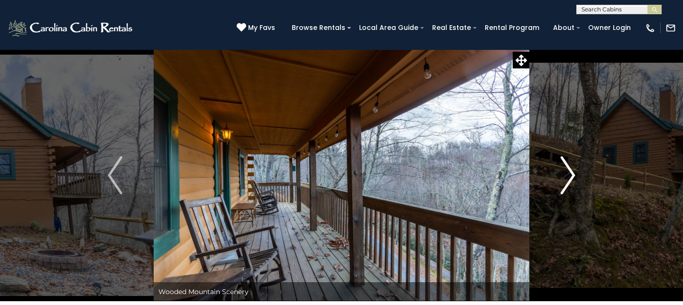
click at [571, 171] on img "Next" at bounding box center [568, 175] width 14 height 38
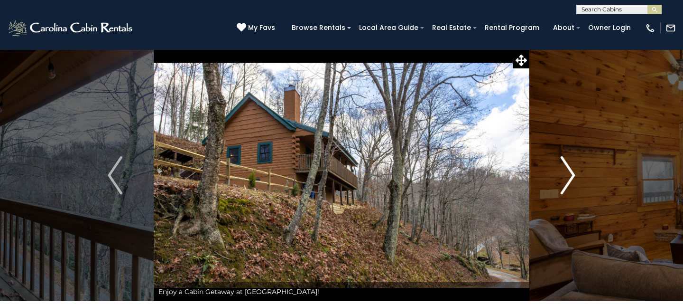
click at [571, 171] on img "Next" at bounding box center [568, 175] width 14 height 38
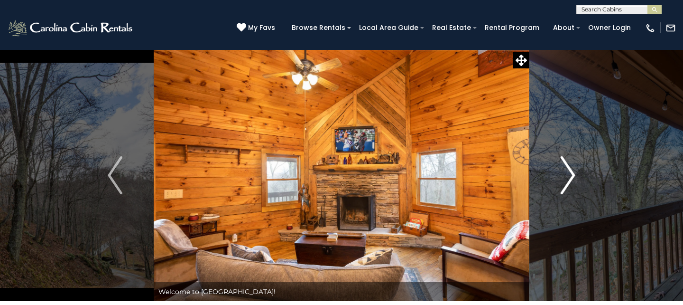
click at [571, 171] on img "Next" at bounding box center [568, 175] width 14 height 38
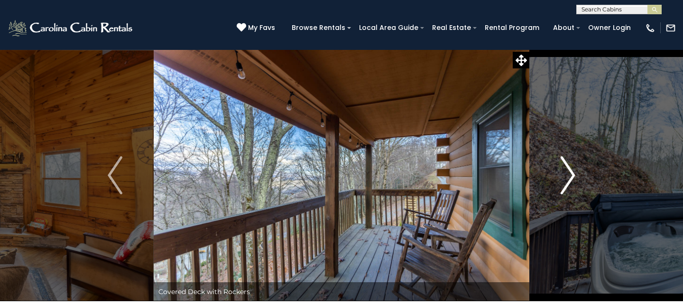
click at [571, 171] on img "Next" at bounding box center [568, 175] width 14 height 38
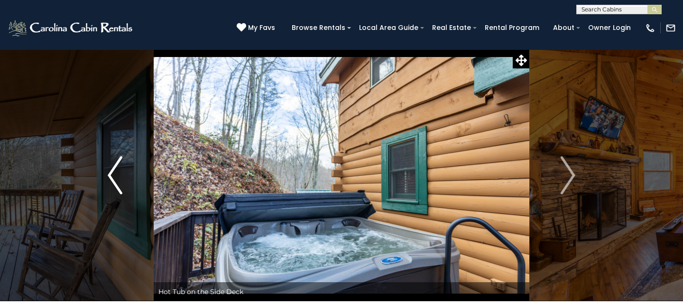
click at [112, 177] on img "Previous" at bounding box center [115, 175] width 14 height 38
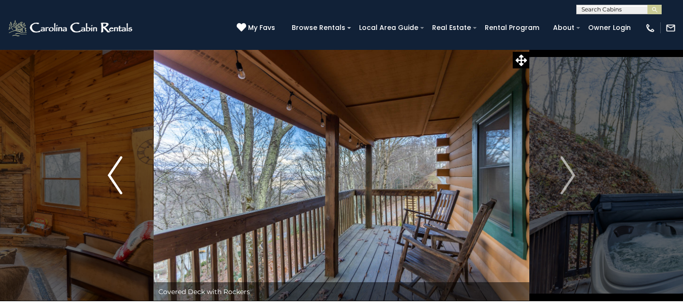
click at [112, 177] on img "Previous" at bounding box center [115, 175] width 14 height 38
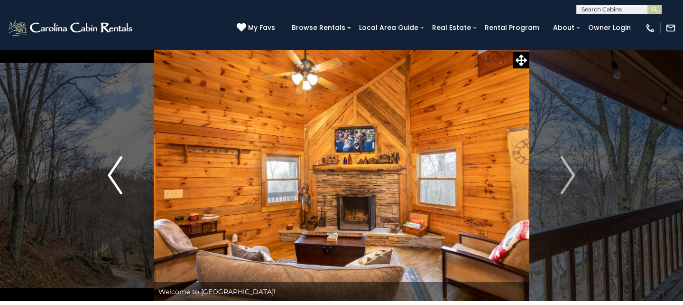
click at [112, 177] on img "Previous" at bounding box center [115, 175] width 14 height 38
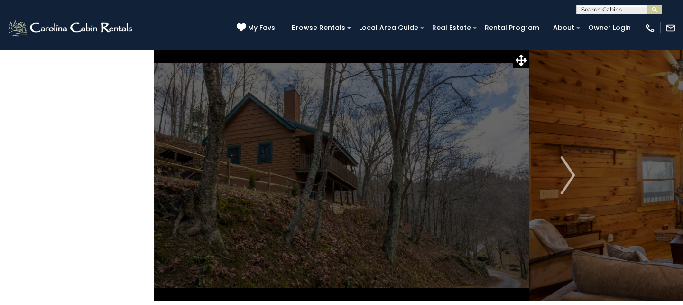
click at [112, 177] on img "Previous" at bounding box center [115, 175] width 14 height 38
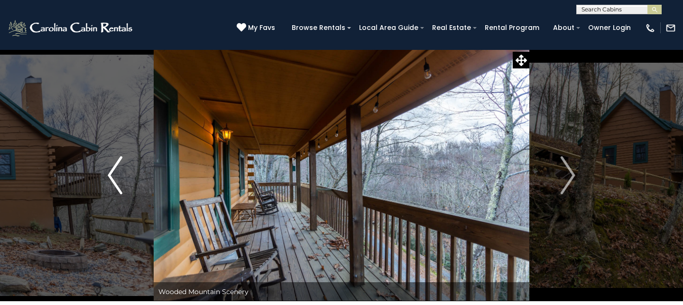
click at [112, 177] on img "Previous" at bounding box center [115, 175] width 14 height 38
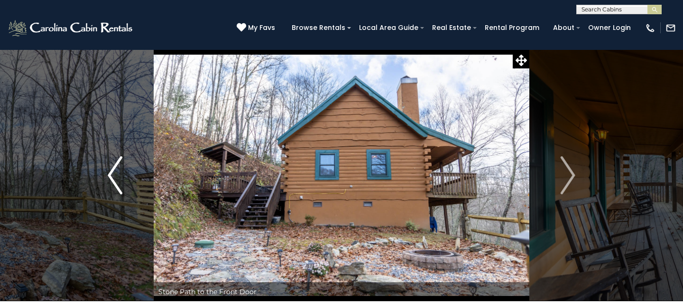
click at [112, 177] on img "Previous" at bounding box center [115, 175] width 14 height 38
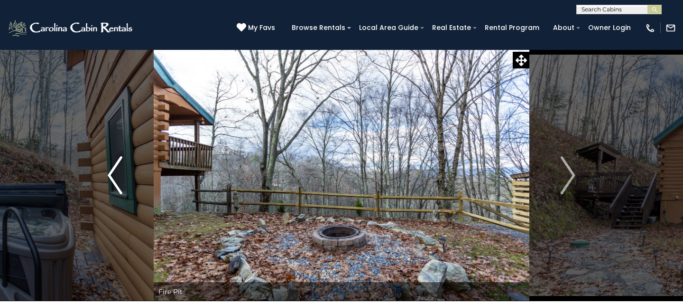
click at [112, 177] on img "Previous" at bounding box center [115, 175] width 14 height 38
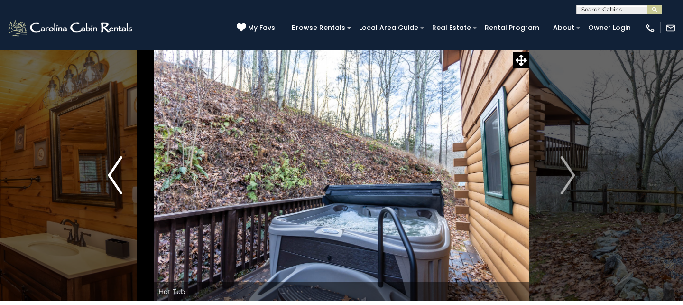
click at [112, 177] on img "Previous" at bounding box center [115, 175] width 14 height 38
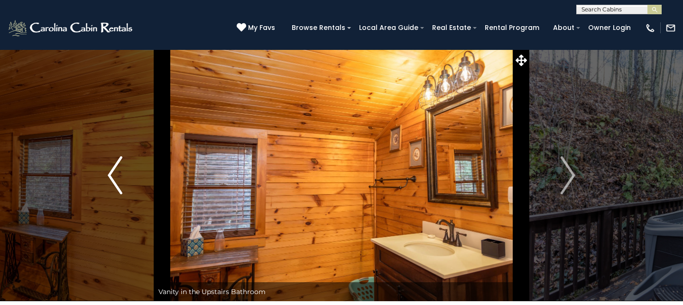
click at [112, 177] on img "Previous" at bounding box center [115, 175] width 14 height 38
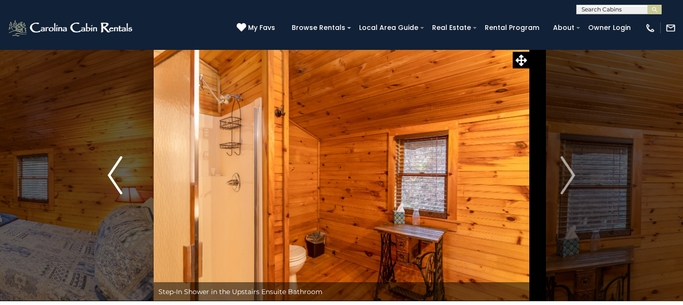
click at [112, 177] on img "Previous" at bounding box center [115, 175] width 14 height 38
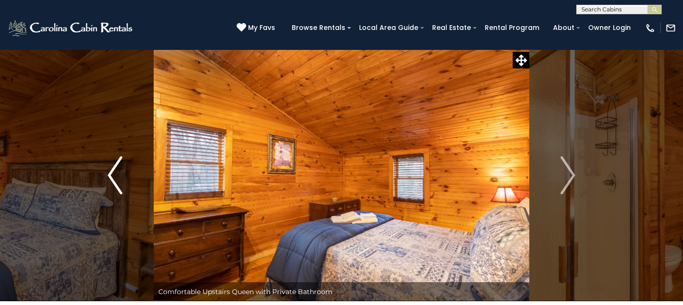
click at [112, 177] on img "Previous" at bounding box center [115, 175] width 14 height 38
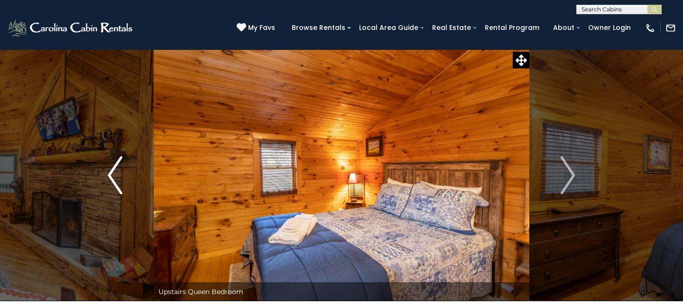
click at [112, 177] on img "Previous" at bounding box center [115, 175] width 14 height 38
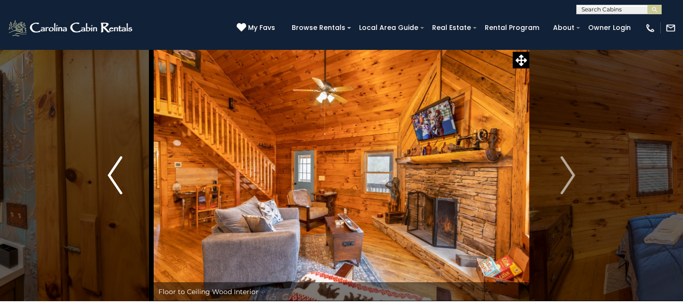
click at [112, 177] on img "Previous" at bounding box center [115, 175] width 14 height 38
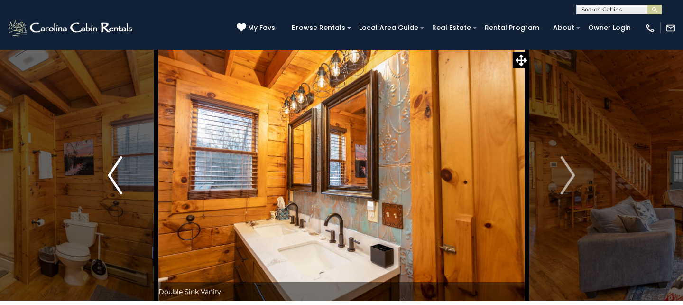
click at [112, 177] on img "Previous" at bounding box center [115, 175] width 14 height 38
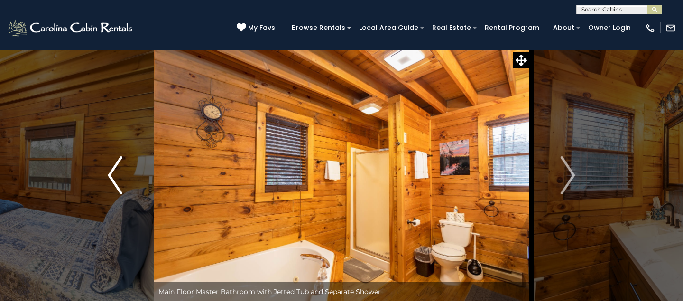
click at [112, 177] on img "Previous" at bounding box center [115, 175] width 14 height 38
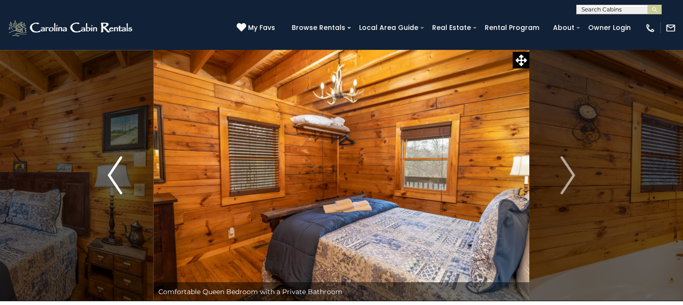
click at [112, 177] on img "Previous" at bounding box center [115, 175] width 14 height 38
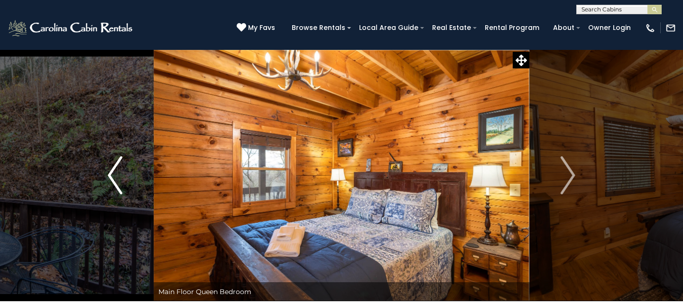
click at [112, 177] on img "Previous" at bounding box center [115, 175] width 14 height 38
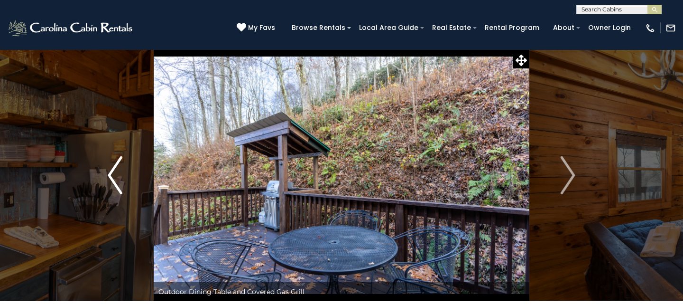
click at [112, 177] on img "Previous" at bounding box center [115, 175] width 14 height 38
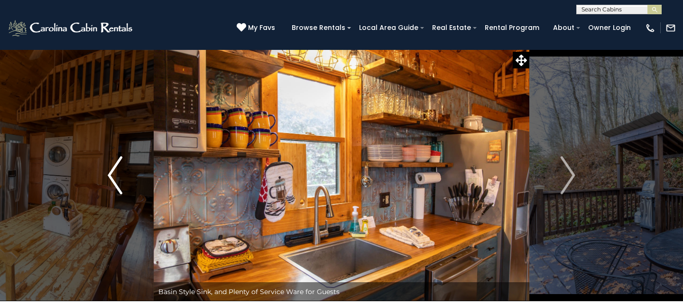
click at [112, 177] on img "Previous" at bounding box center [115, 175] width 14 height 38
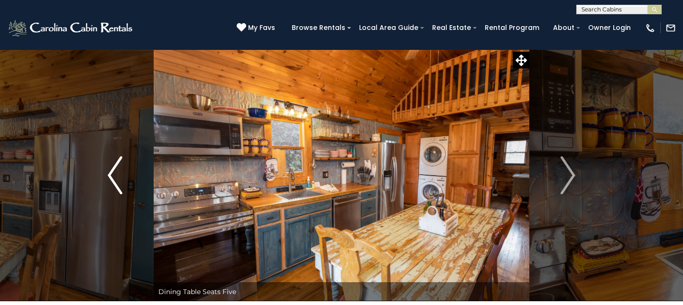
click at [112, 177] on img "Previous" at bounding box center [115, 175] width 14 height 38
